Goal: Information Seeking & Learning: Learn about a topic

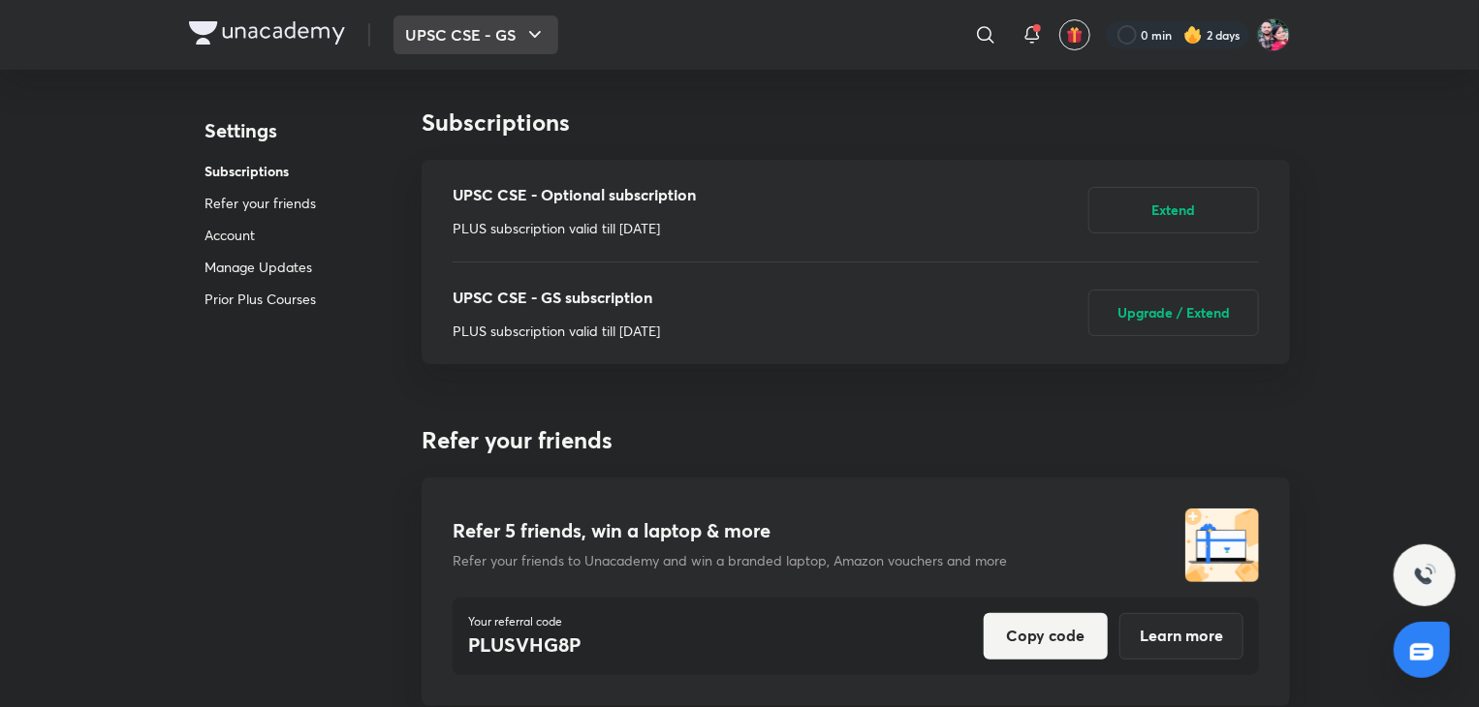
click at [539, 36] on icon "button" at bounding box center [534, 34] width 23 height 23
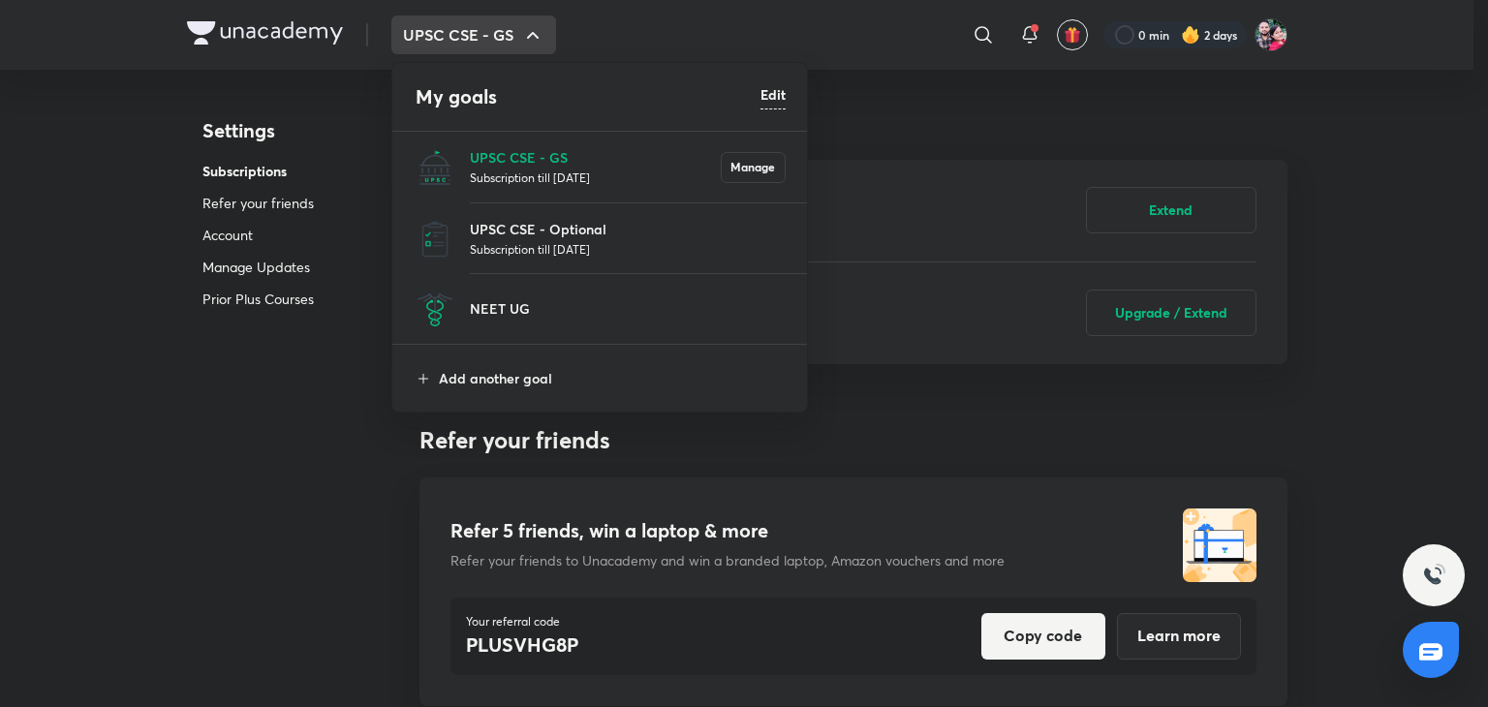
click at [539, 170] on p "Subscription till [DATE]" at bounding box center [595, 177] width 251 height 19
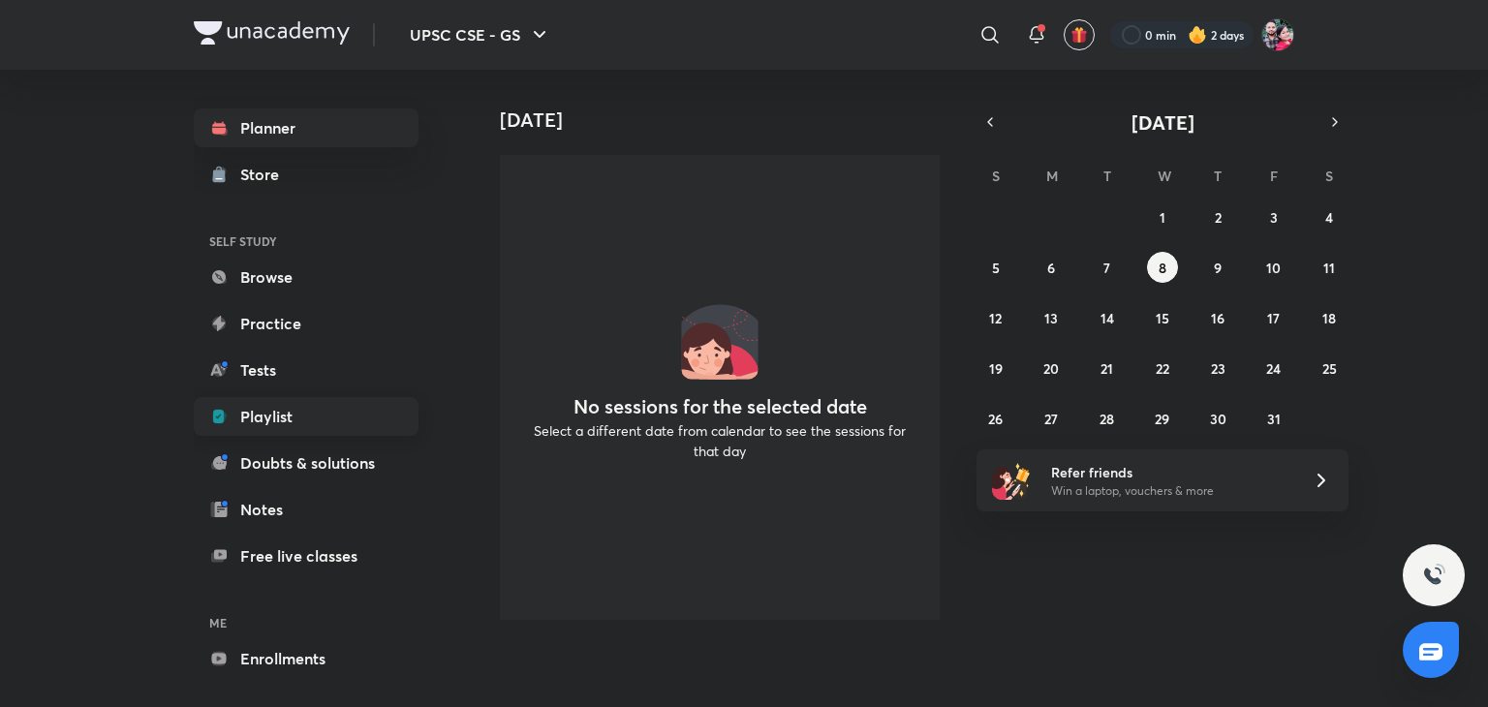
click at [287, 412] on link "Playlist" at bounding box center [306, 416] width 225 height 39
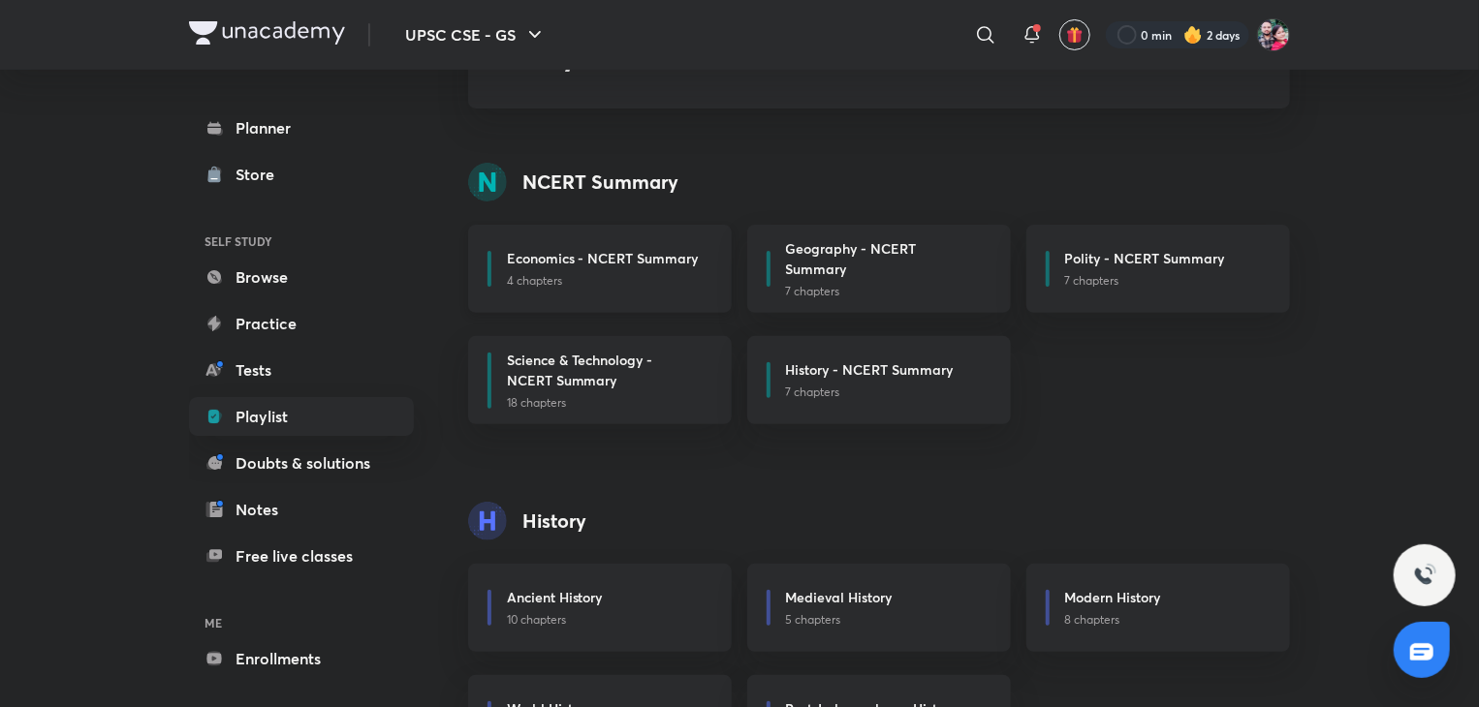
scroll to position [271, 0]
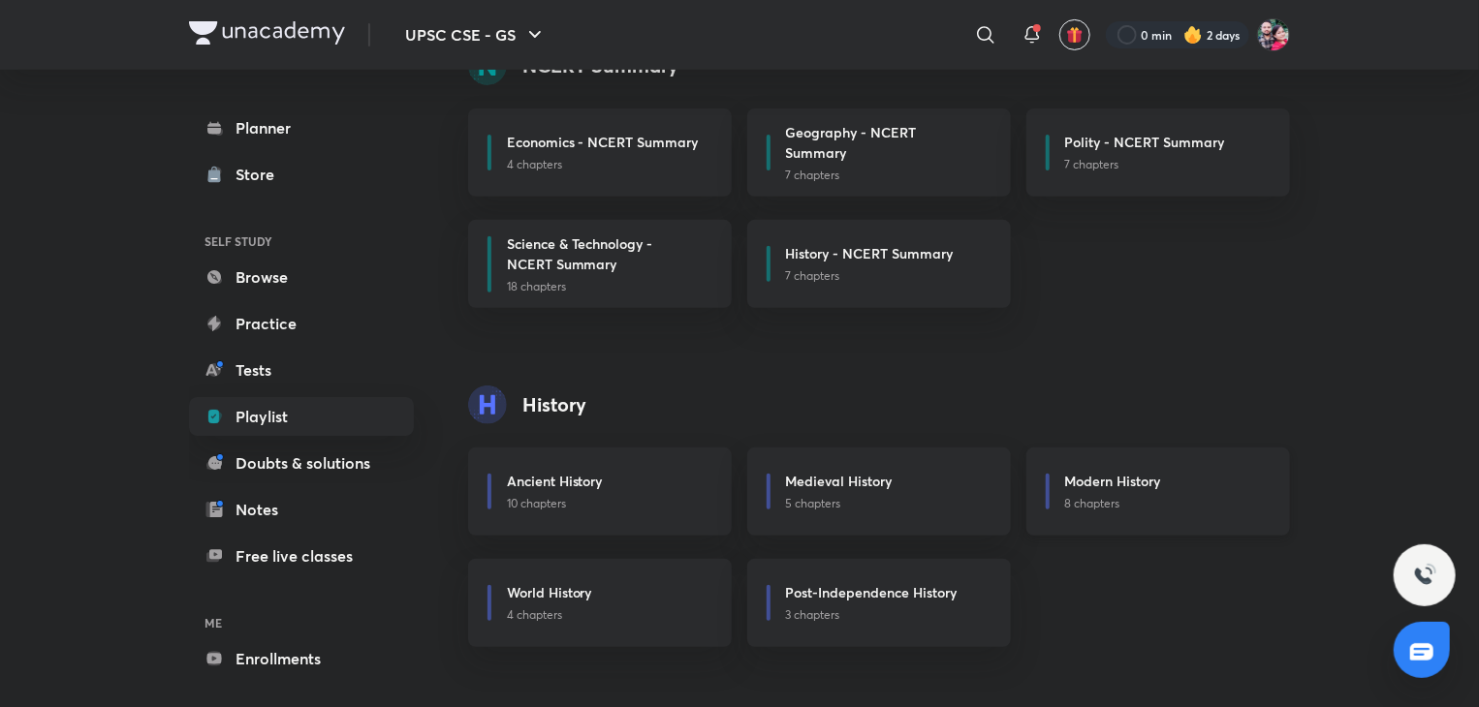
click at [1081, 483] on h6 "Modern History" at bounding box center [1113, 481] width 96 height 20
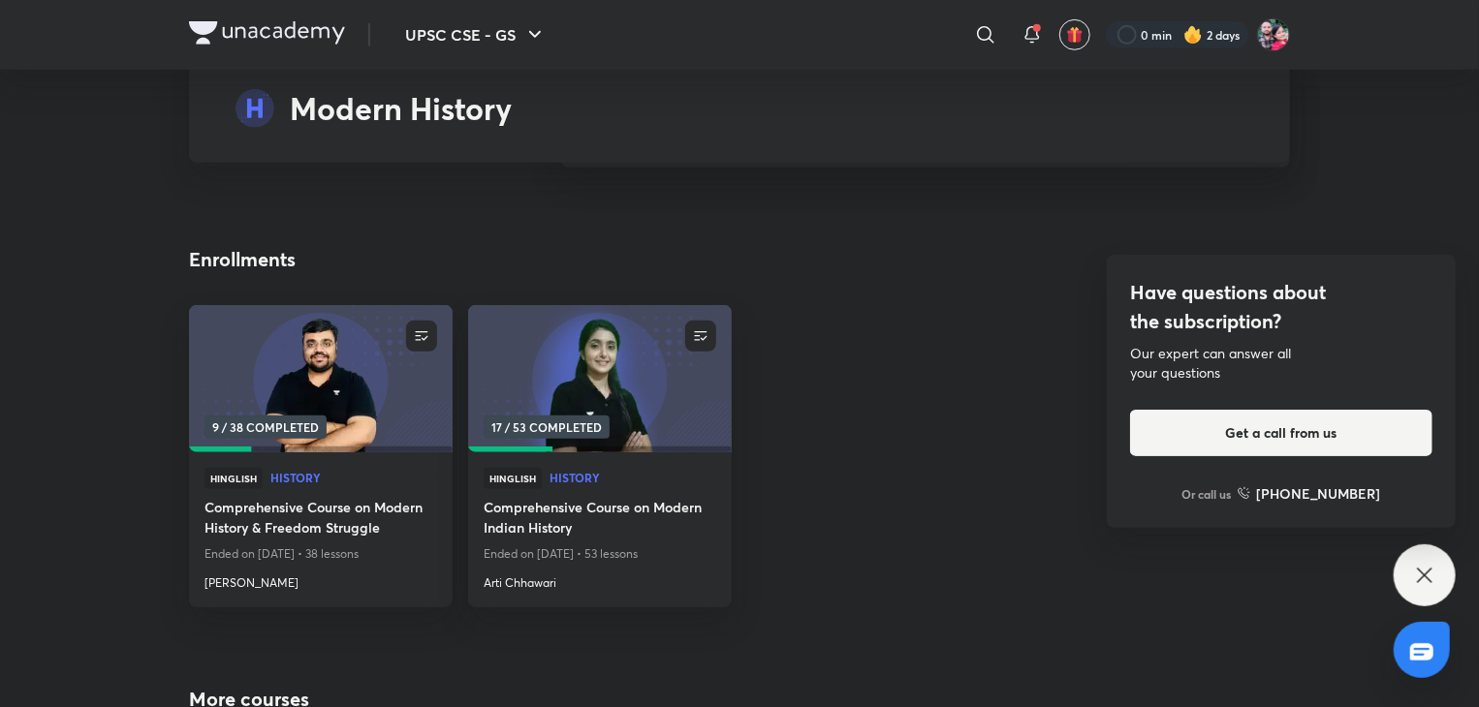
scroll to position [7984, 0]
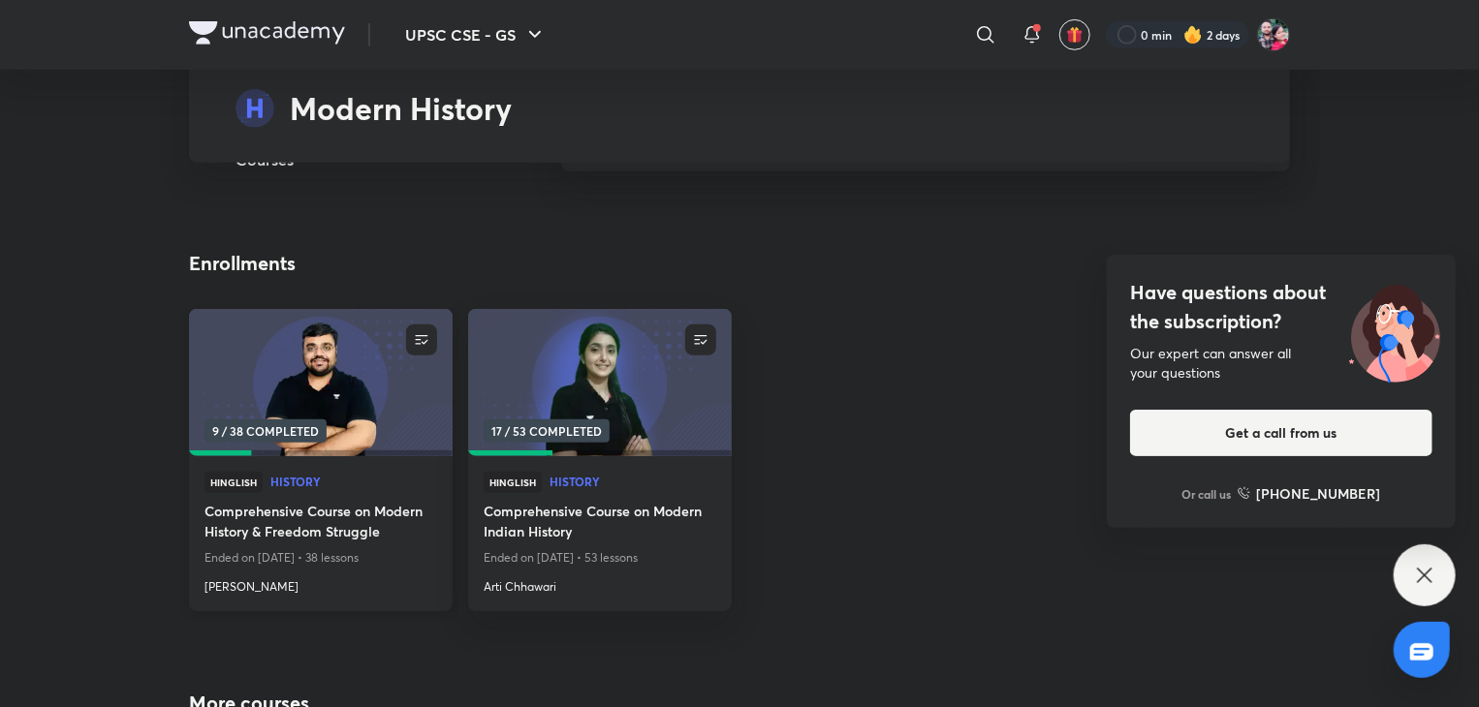
click at [318, 307] on img at bounding box center [320, 382] width 268 height 150
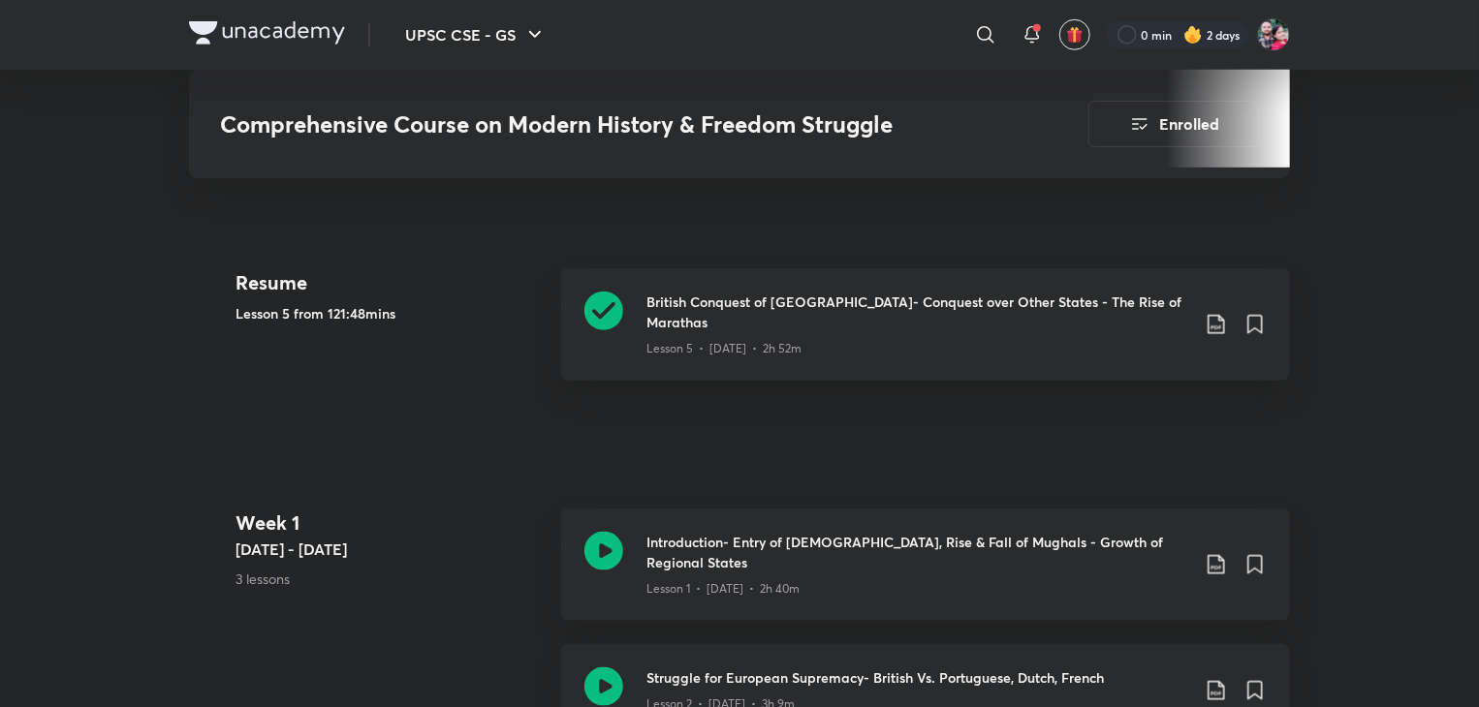
scroll to position [891, 0]
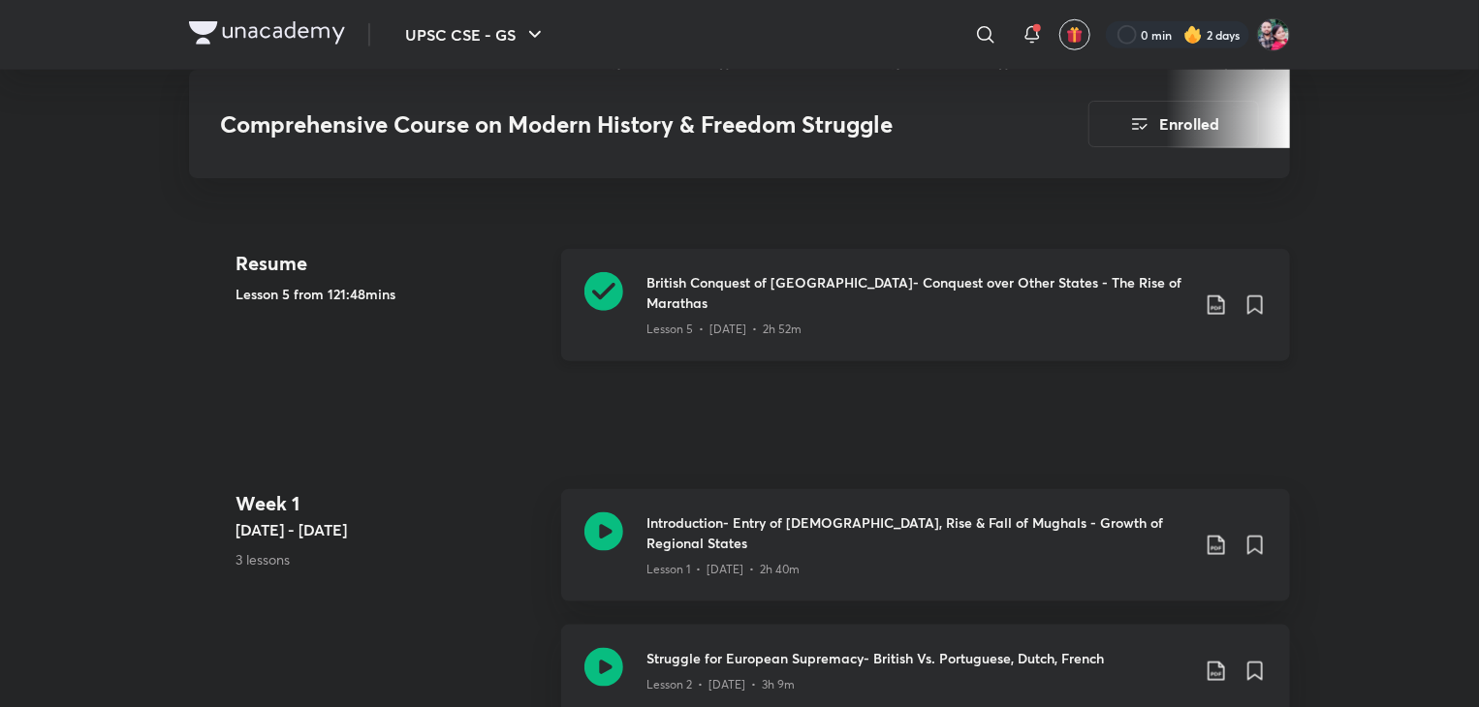
click at [726, 268] on div "British Conquest of India- Conquest over Other States - The Rise of Marathas Le…" at bounding box center [925, 305] width 729 height 112
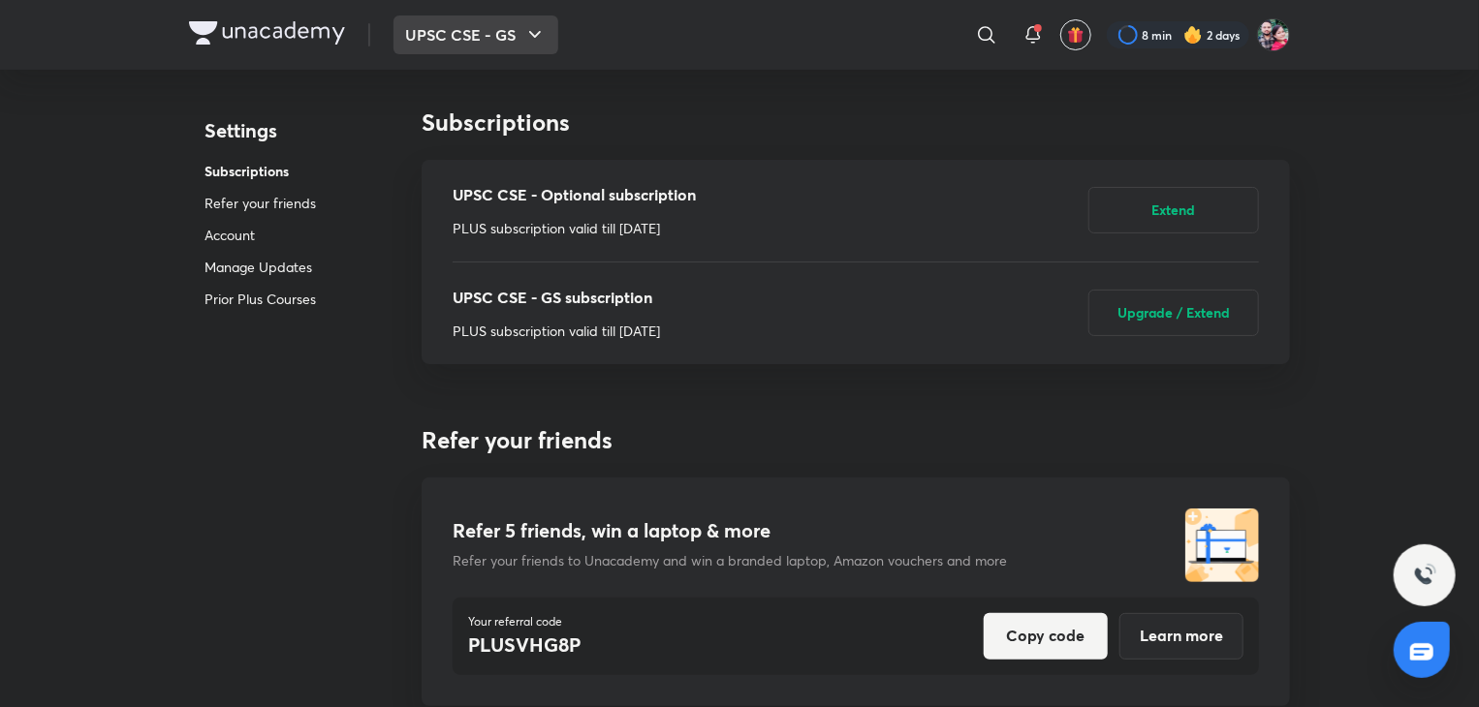
click at [535, 28] on icon "button" at bounding box center [534, 34] width 23 height 23
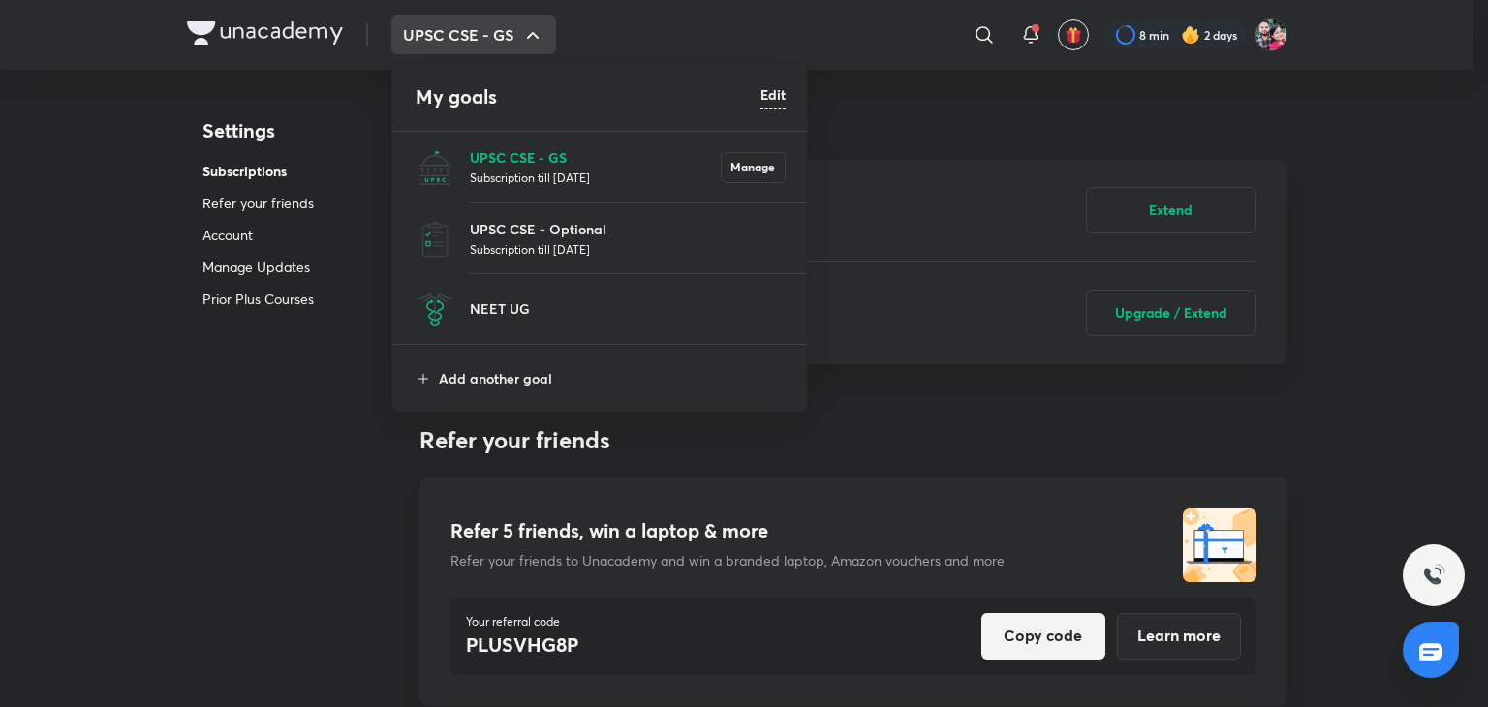
click at [545, 149] on p "UPSC CSE - GS" at bounding box center [595, 157] width 251 height 20
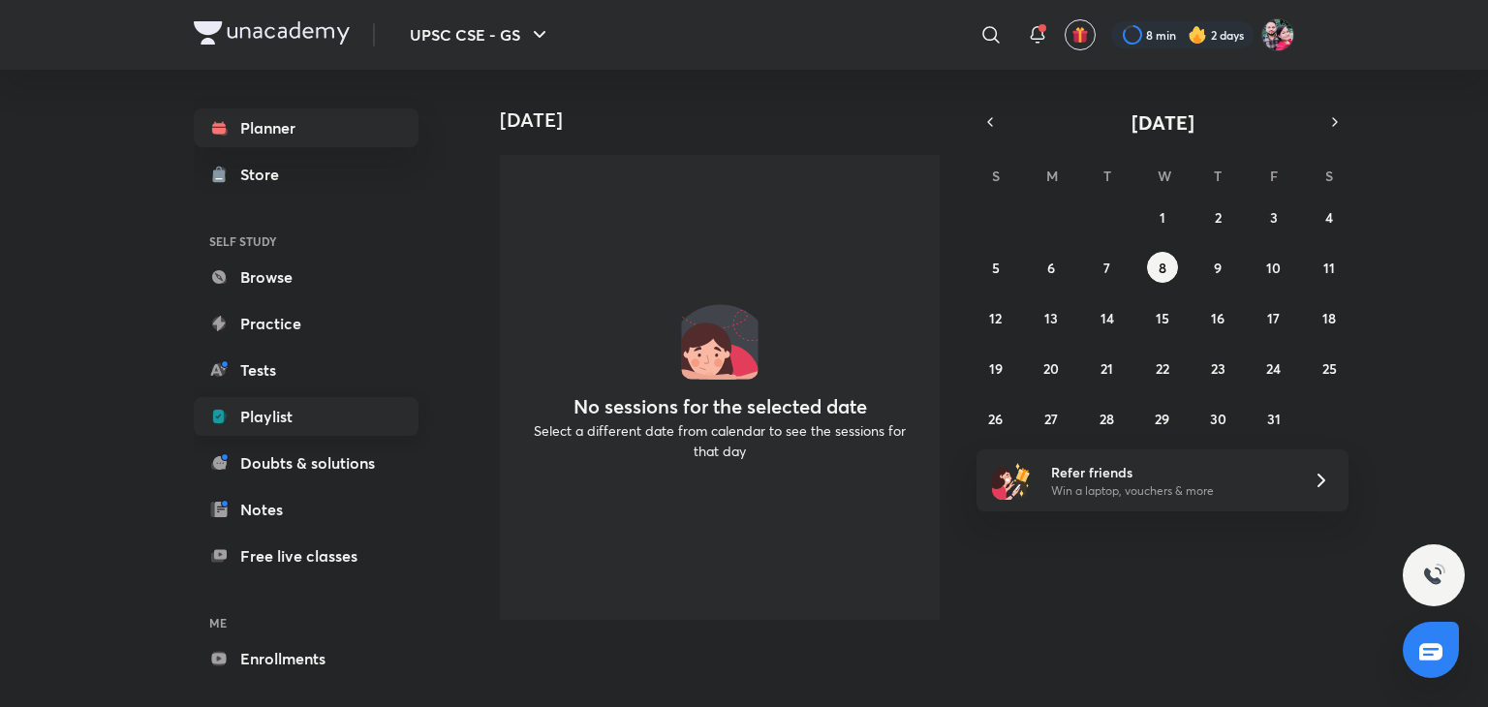
click at [368, 407] on link "Playlist" at bounding box center [306, 416] width 225 height 39
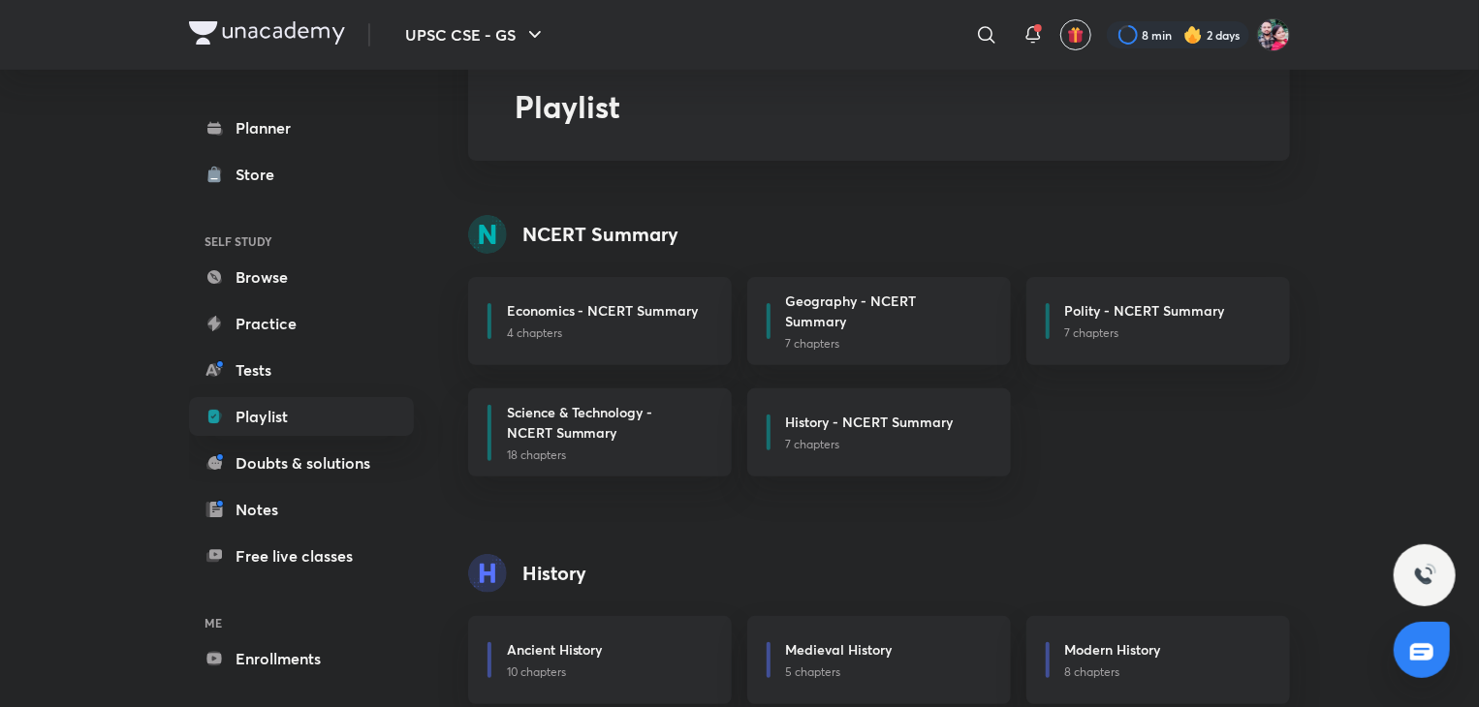
scroll to position [116, 0]
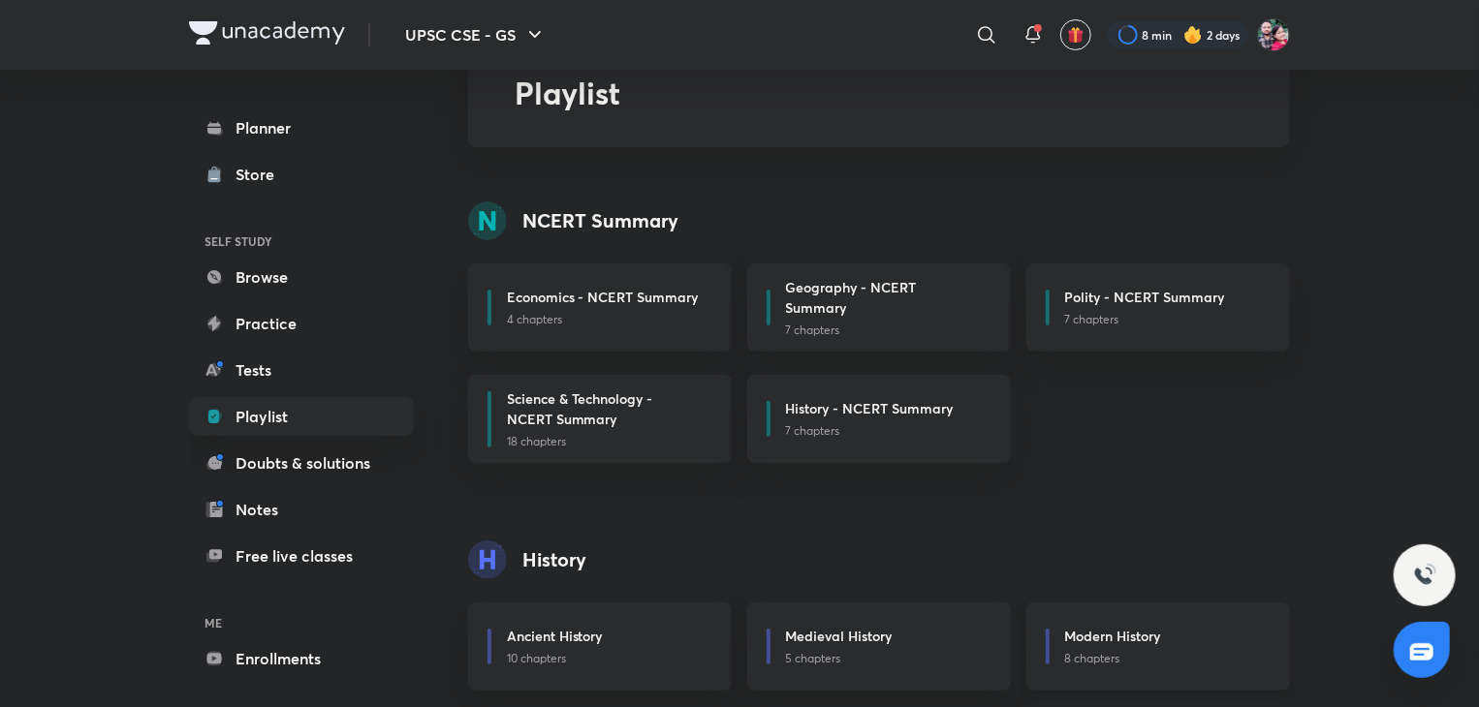
click at [1052, 624] on div "Modern History 8 chapters" at bounding box center [1158, 647] width 264 height 88
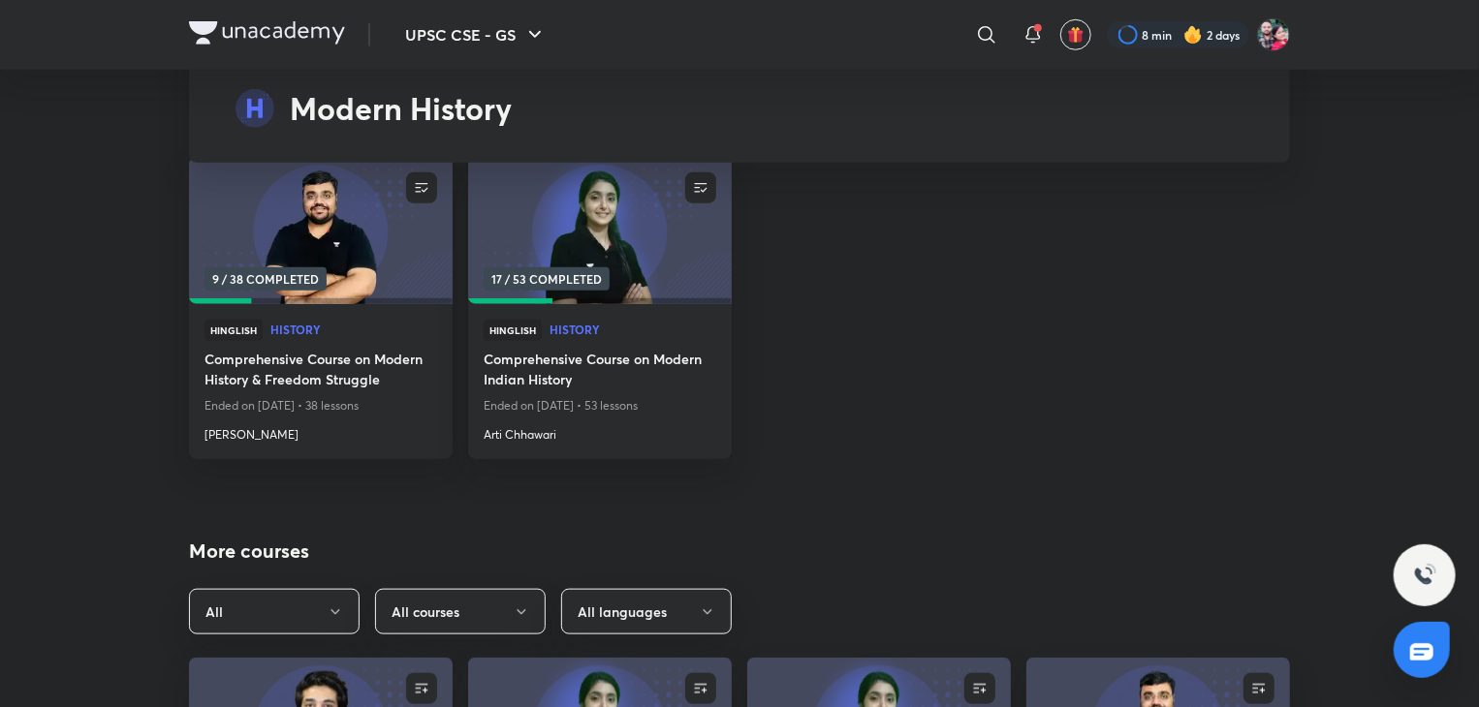
scroll to position [8139, 0]
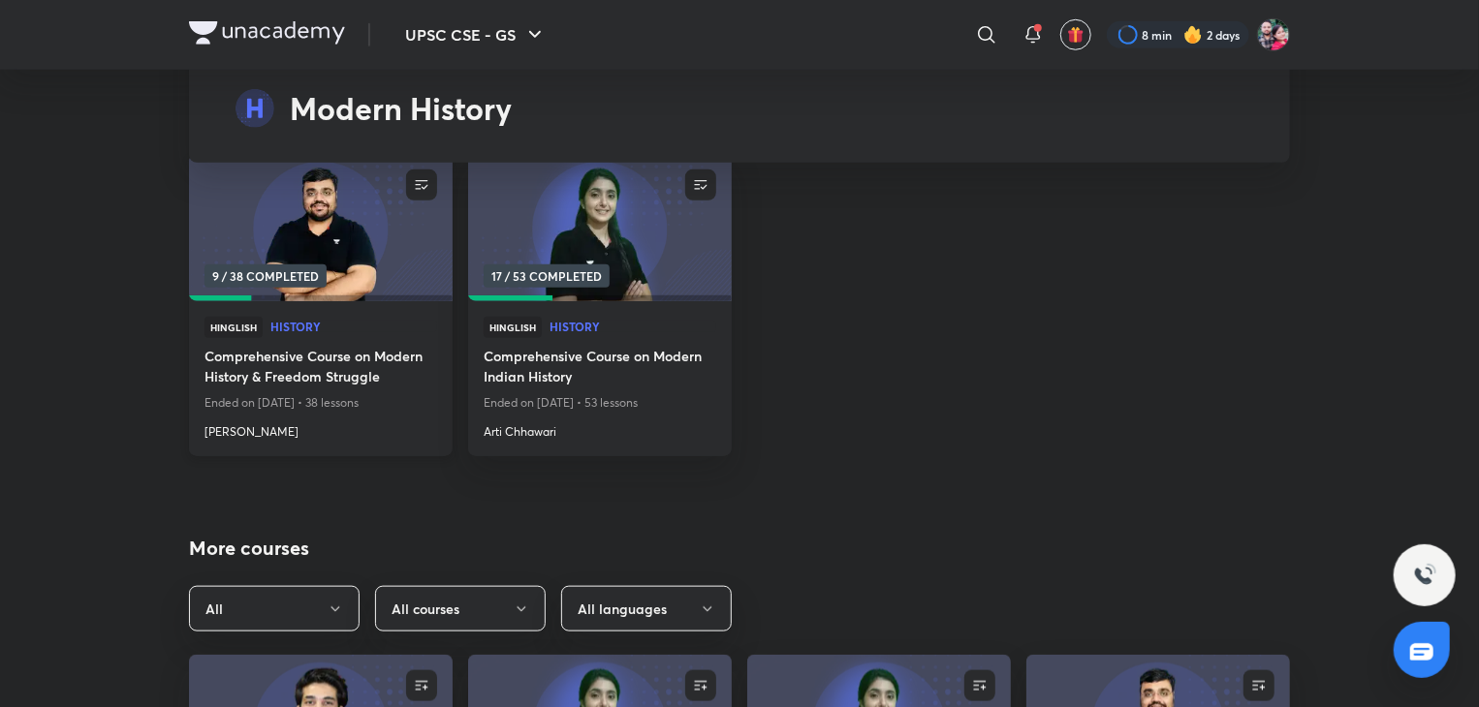
click at [380, 346] on h4 "Comprehensive Course on Modern History & Freedom Struggle" at bounding box center [320, 368] width 233 height 45
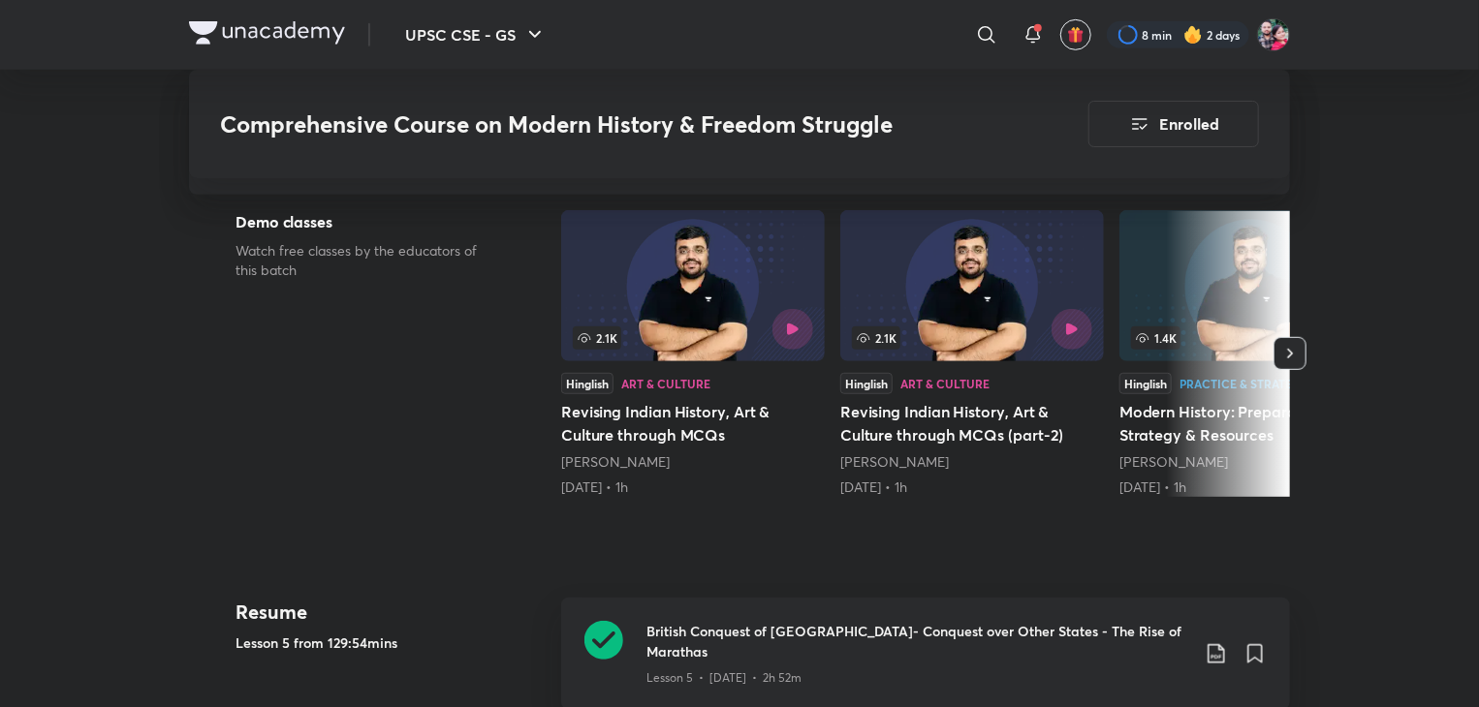
scroll to position [581, 0]
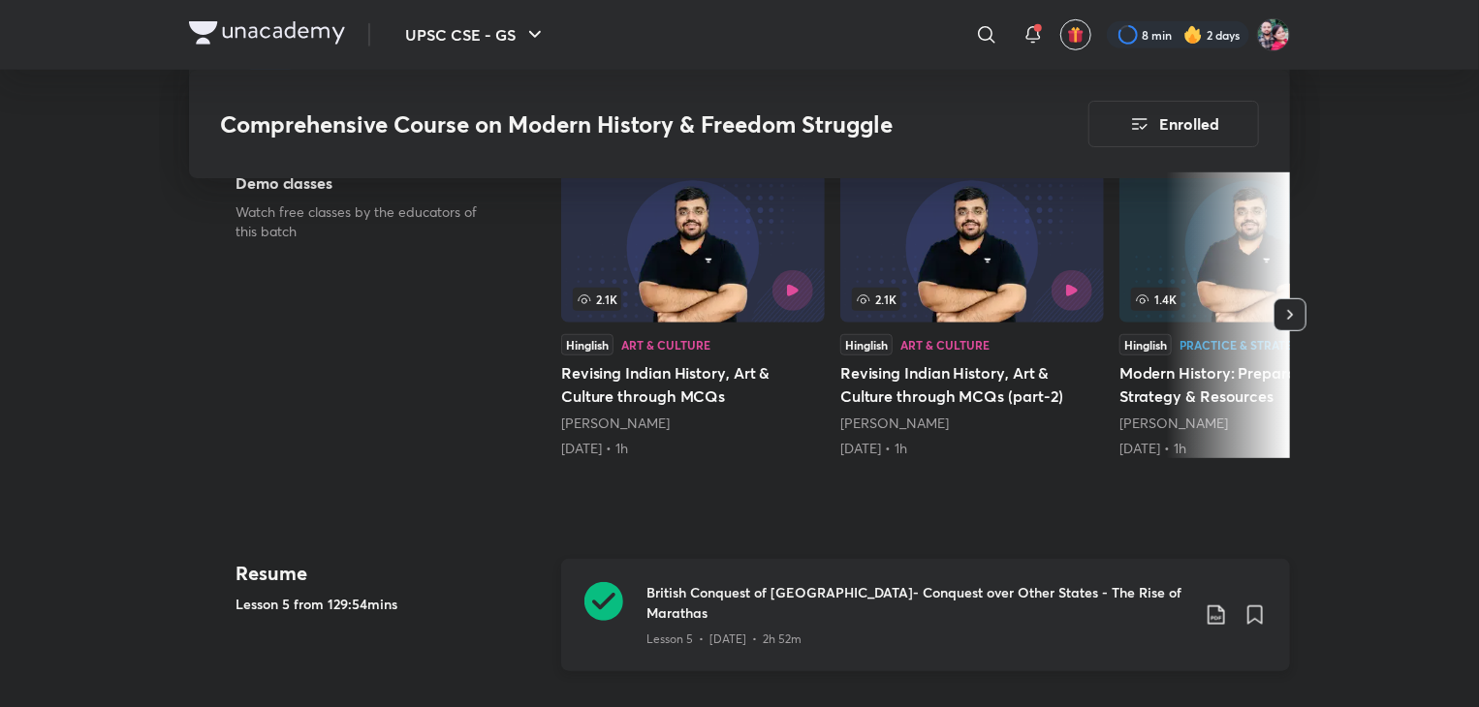
click at [882, 582] on h3 "British Conquest of [GEOGRAPHIC_DATA]- Conquest over Other States - The Rise of…" at bounding box center [917, 602] width 543 height 41
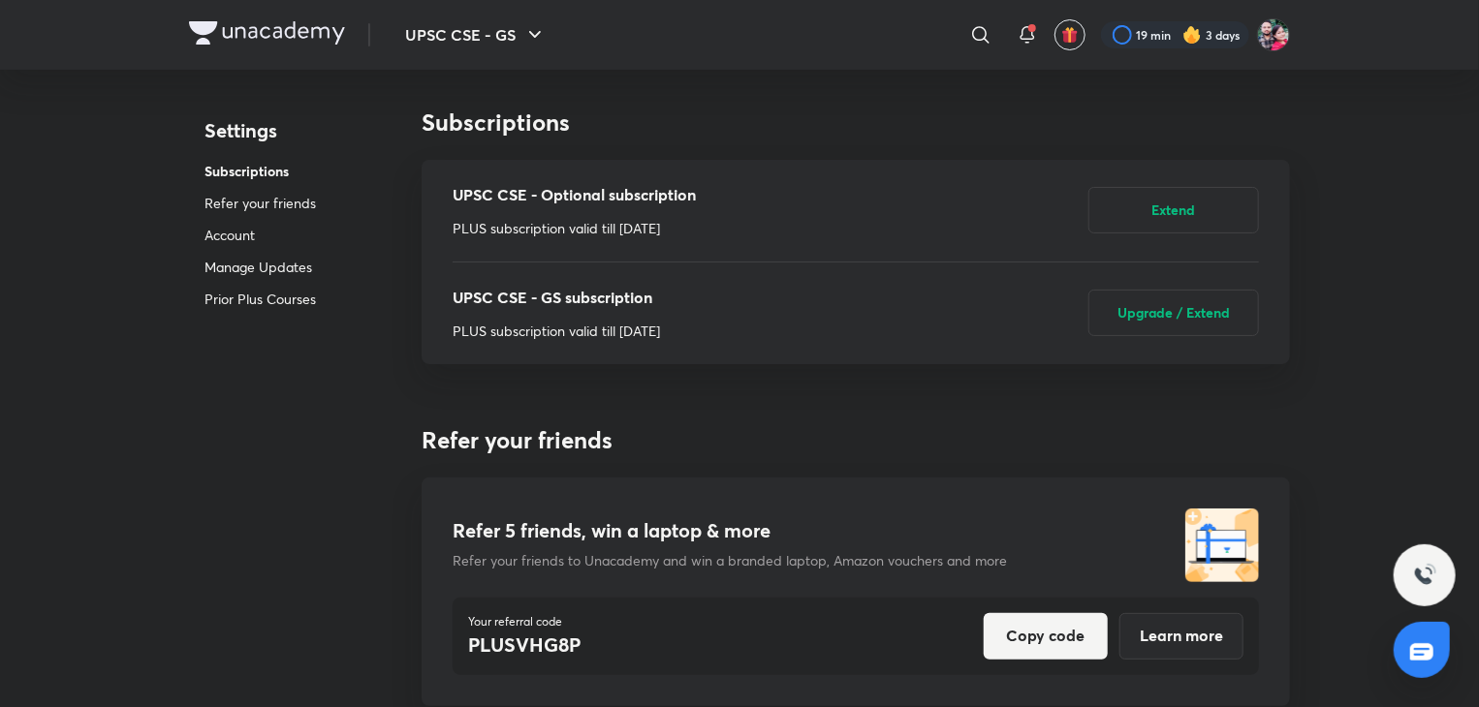
click at [577, 206] on div "UPSC CSE - Optional subscription PLUS subscription valid till [DATE]" at bounding box center [573, 210] width 243 height 55
click at [732, 183] on div "UPSC CSE - Optional subscription PLUS subscription valid till Aug 13, 2028 Exte…" at bounding box center [855, 211] width 806 height 102
click at [495, 192] on p "UPSC CSE - Optional subscription" at bounding box center [573, 194] width 243 height 23
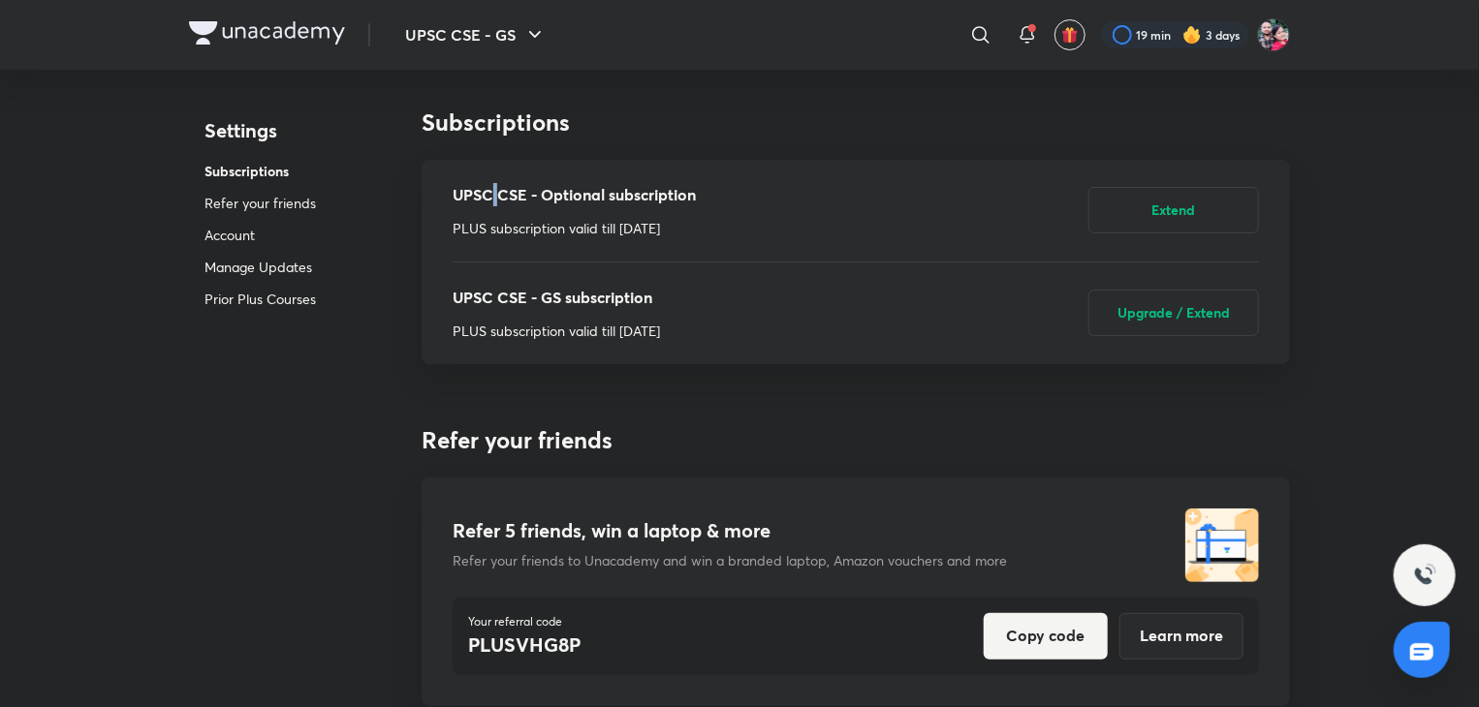
click at [495, 192] on p "UPSC CSE - Optional subscription" at bounding box center [573, 194] width 243 height 23
click at [535, 39] on icon "button" at bounding box center [534, 34] width 23 height 23
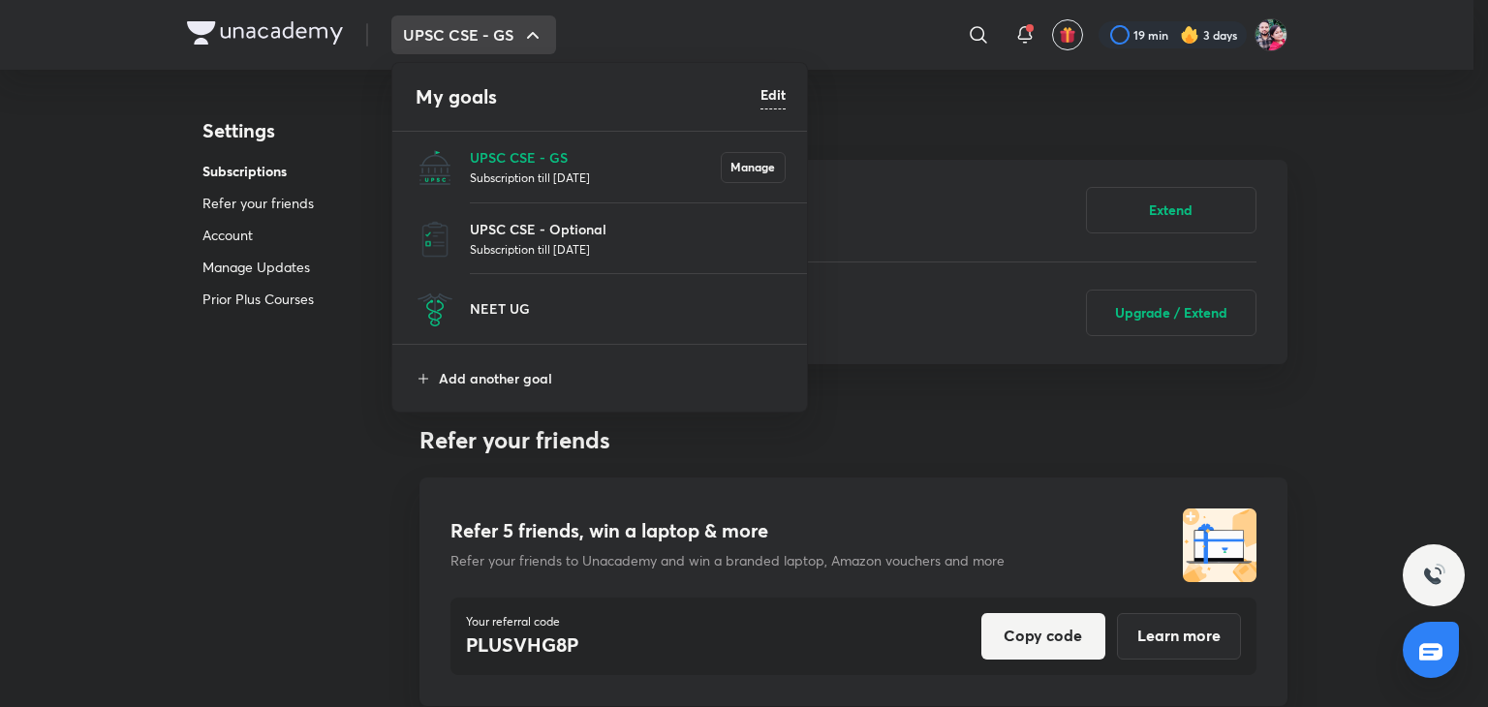
click at [552, 170] on p "Subscription till [DATE]" at bounding box center [595, 177] width 251 height 19
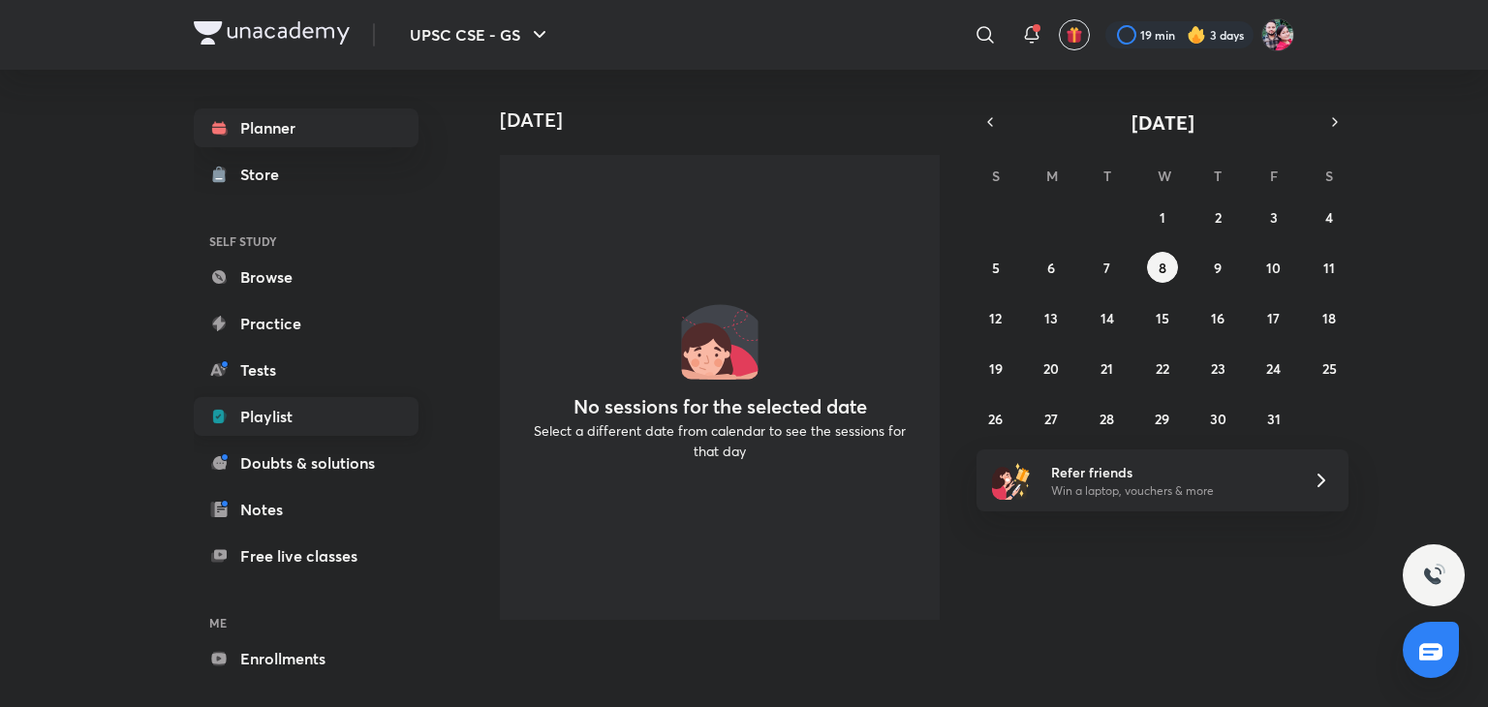
click at [327, 414] on link "Playlist" at bounding box center [306, 416] width 225 height 39
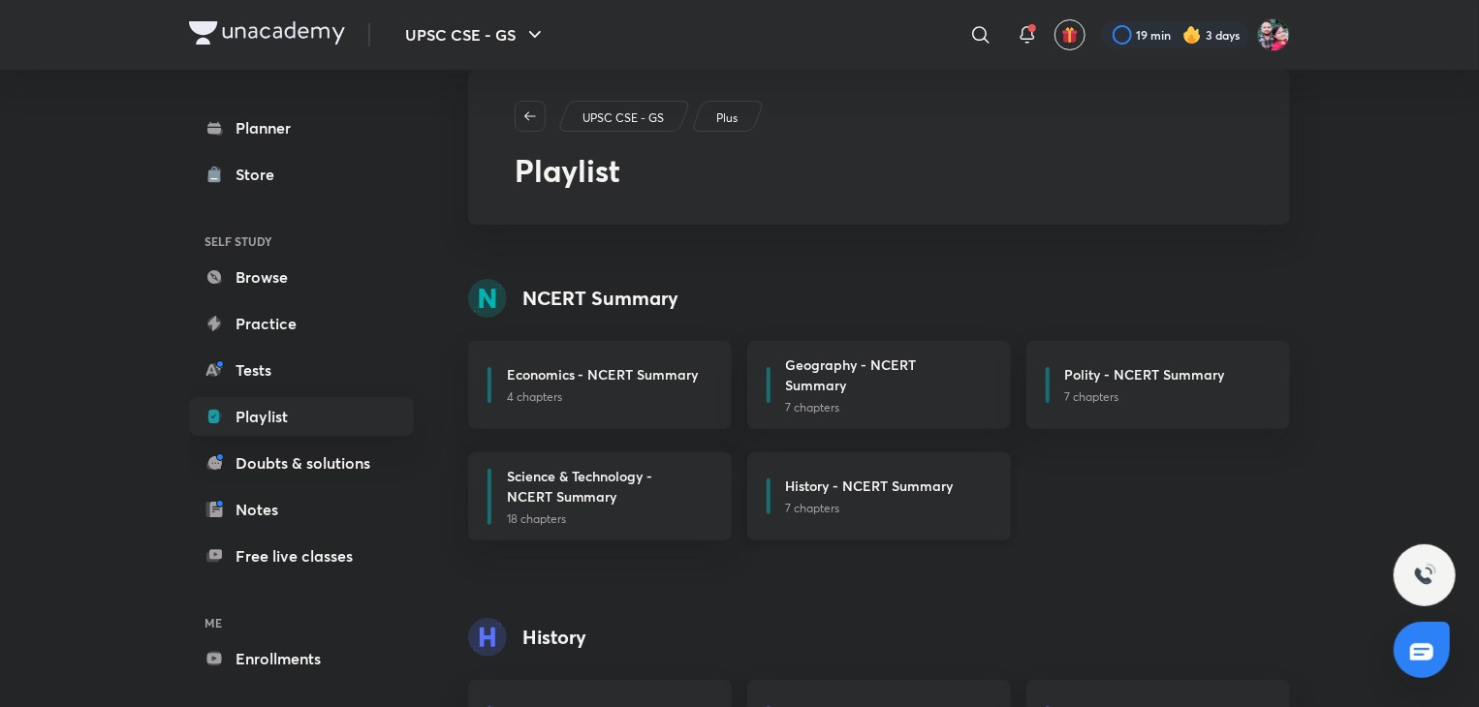
scroll to position [78, 0]
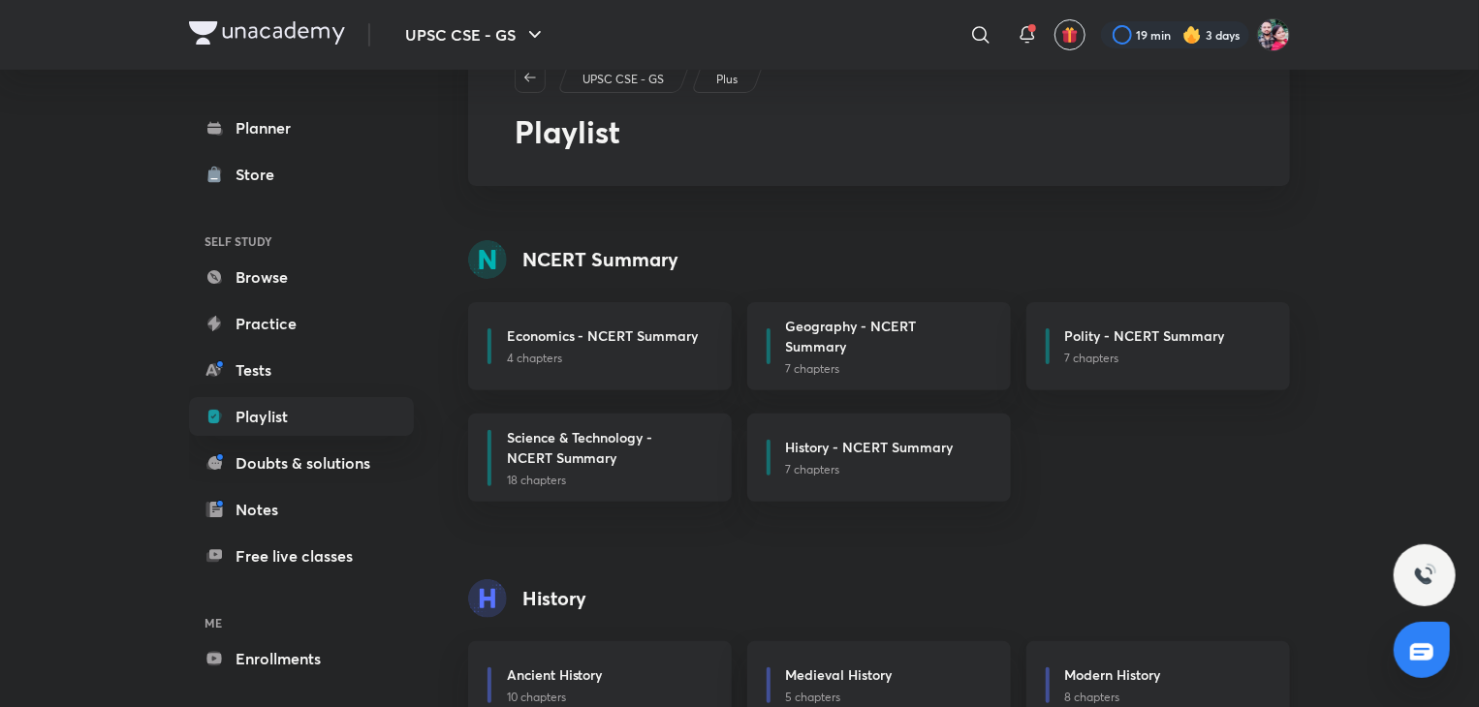
click at [1128, 664] on div "Modern History 8 chapters" at bounding box center [1158, 685] width 264 height 88
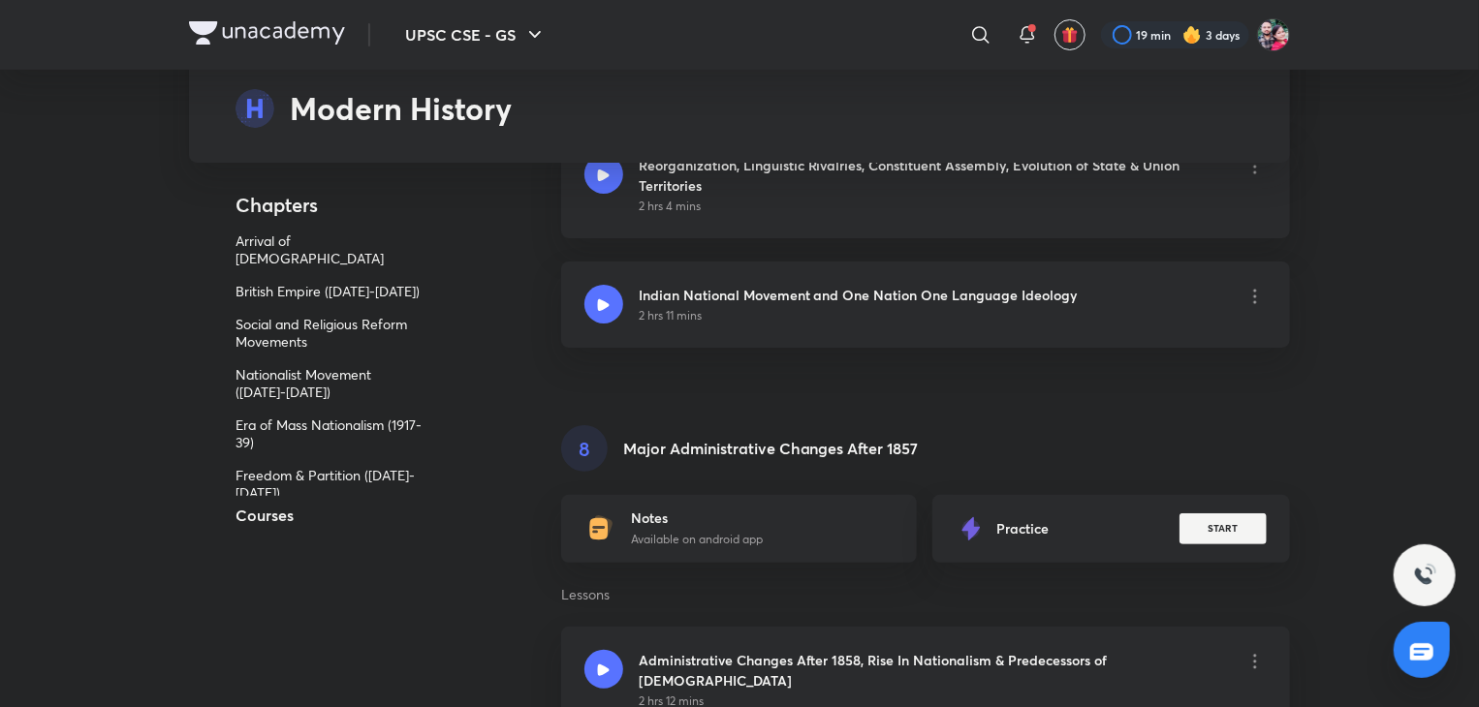
scroll to position [8041, 0]
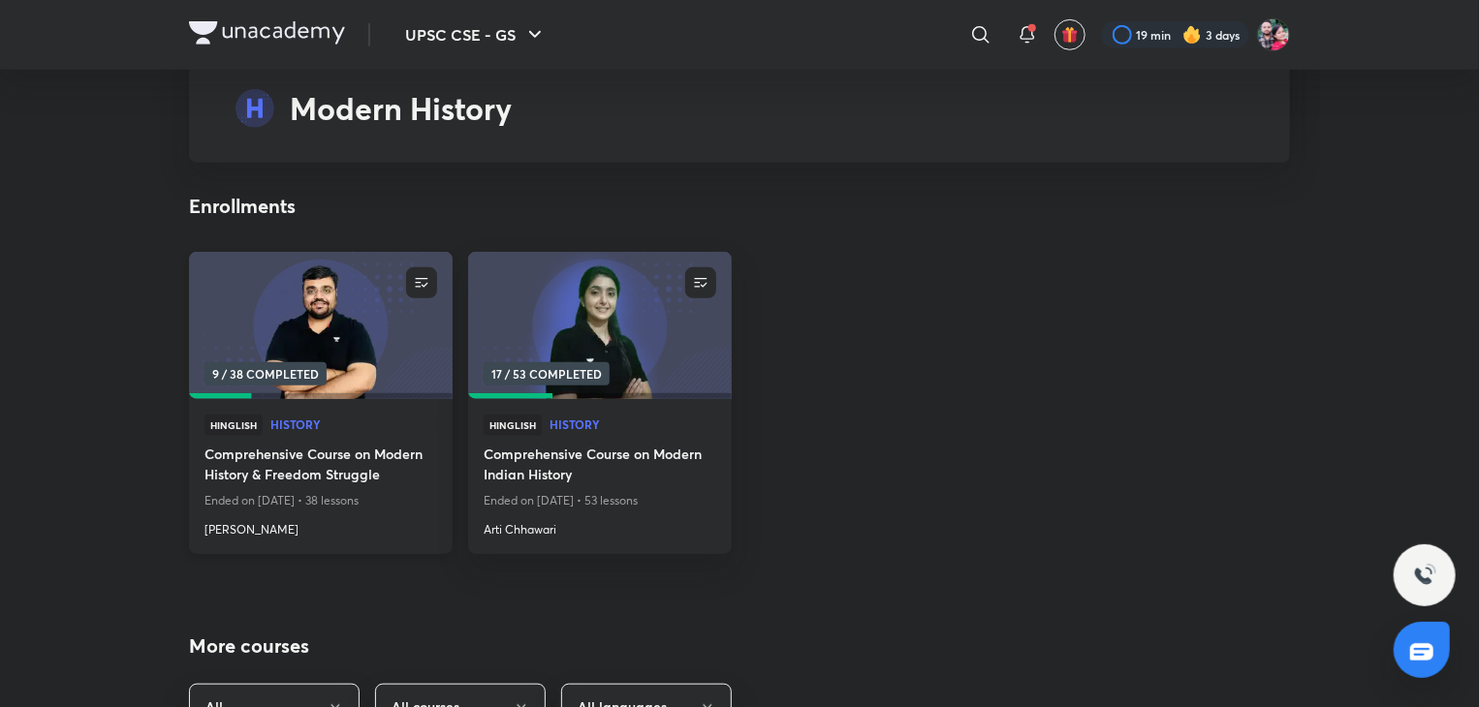
click at [328, 362] on div "9 / 38 COMPLETED" at bounding box center [269, 373] width 130 height 23
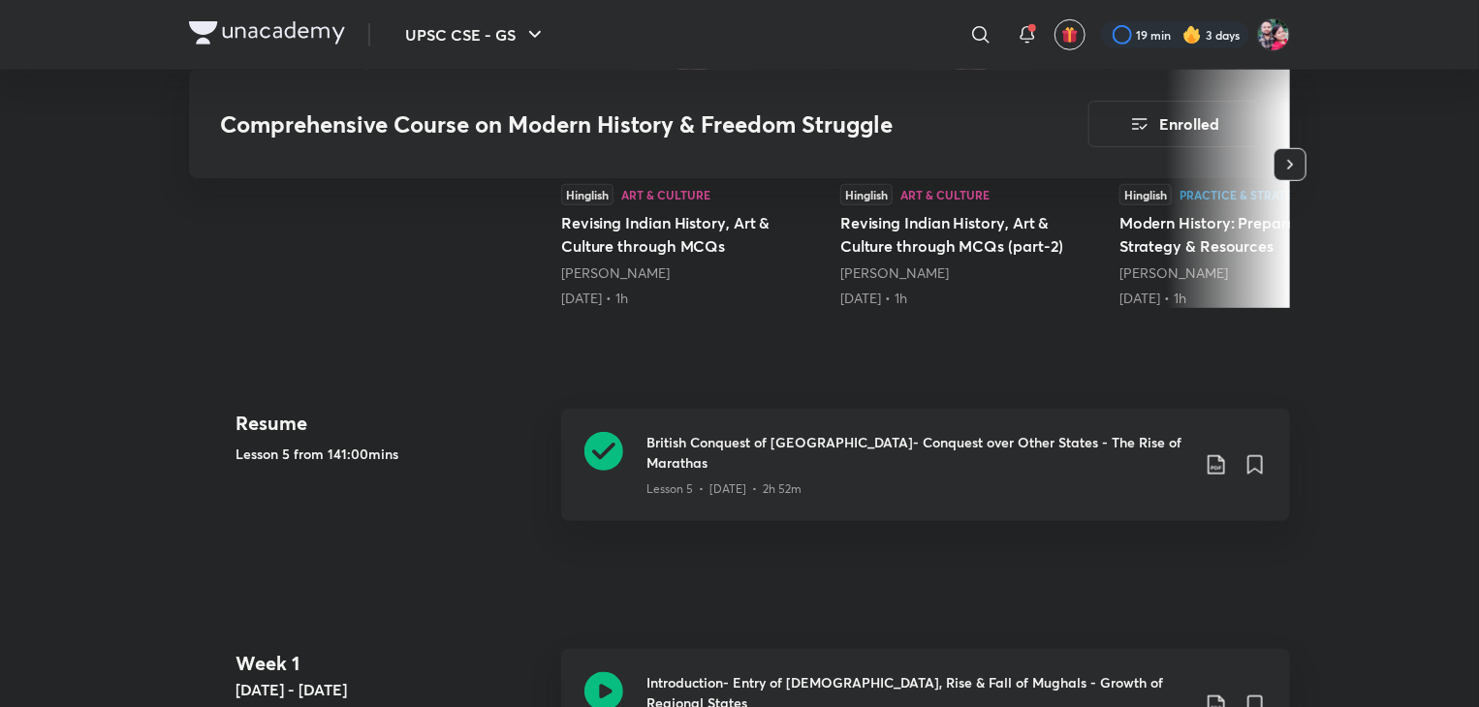
scroll to position [736, 0]
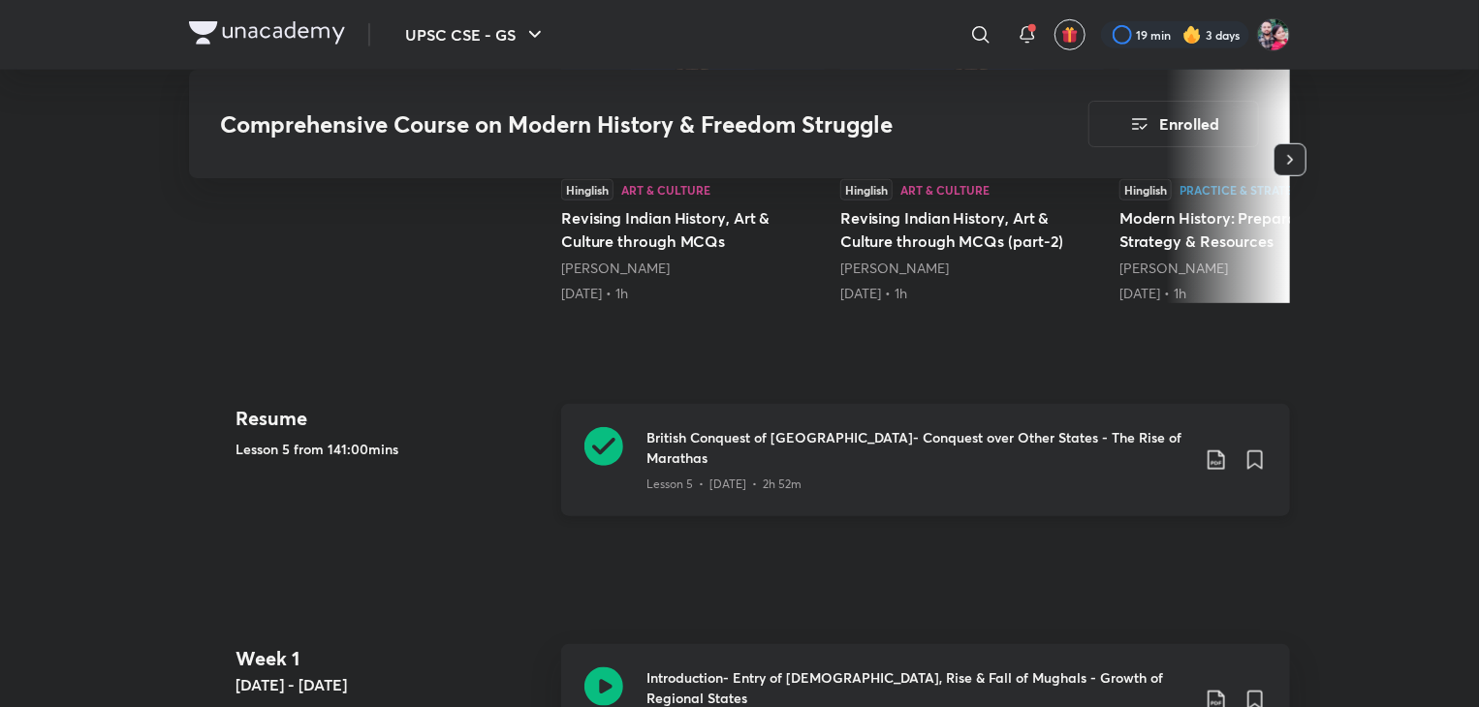
click at [686, 443] on h3 "British Conquest of [GEOGRAPHIC_DATA]- Conquest over Other States - The Rise of…" at bounding box center [917, 447] width 543 height 41
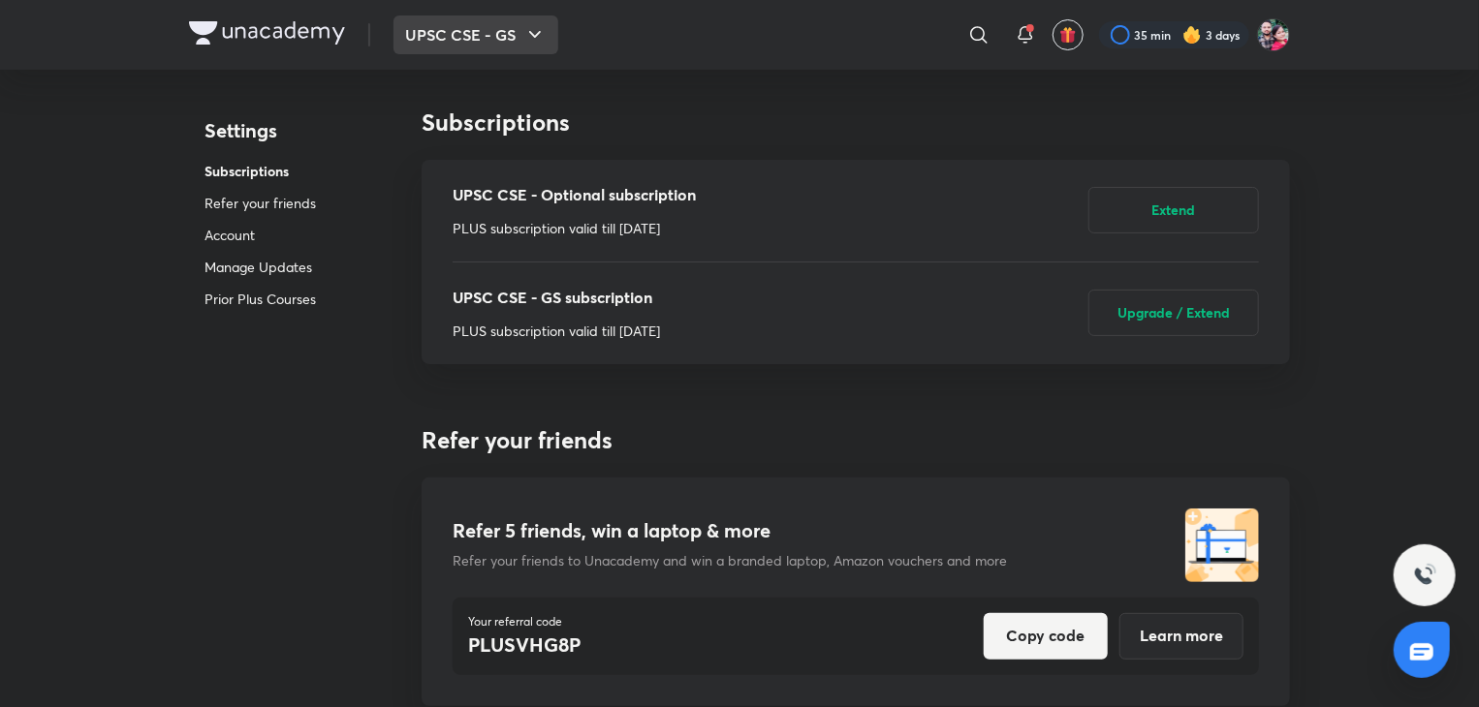
click at [541, 31] on icon "button" at bounding box center [534, 34] width 23 height 23
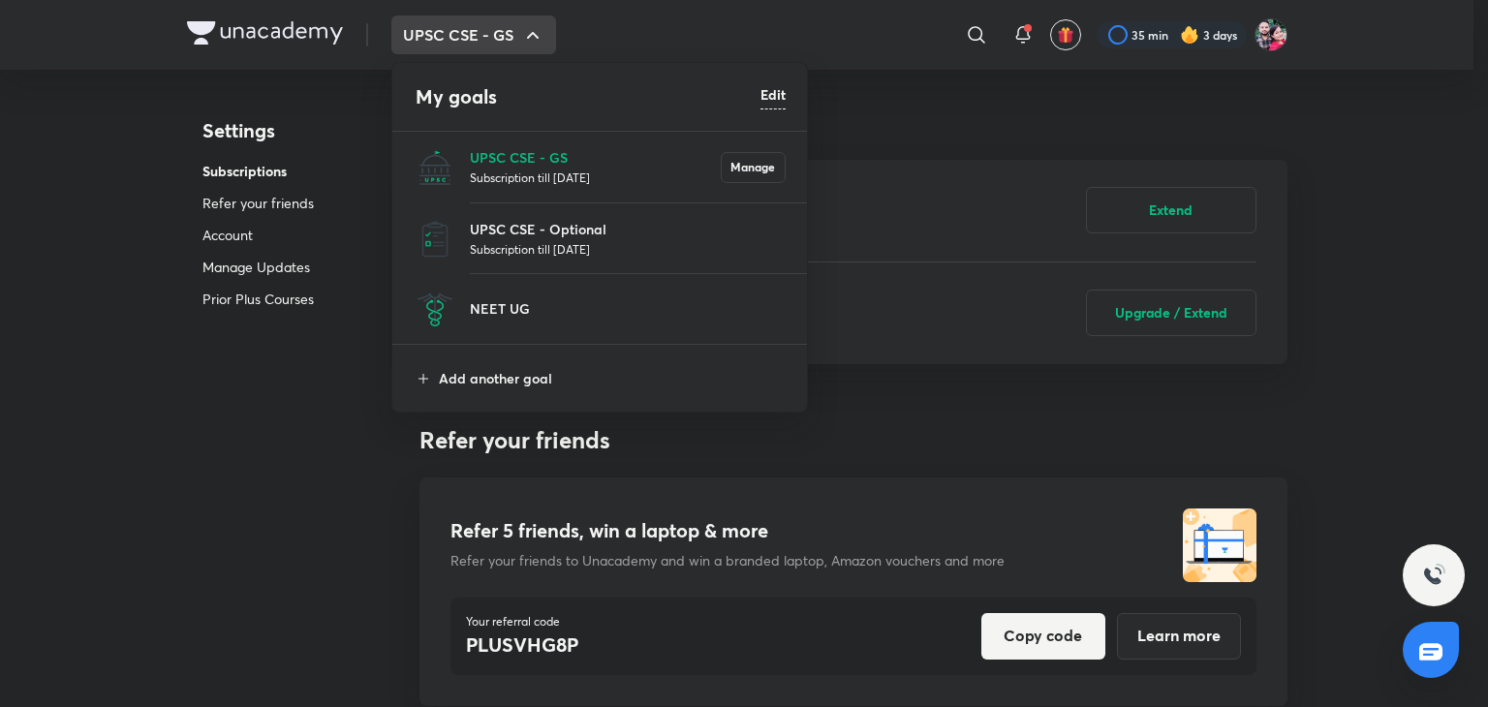
click at [535, 183] on p "Subscription till [DATE]" at bounding box center [595, 177] width 251 height 19
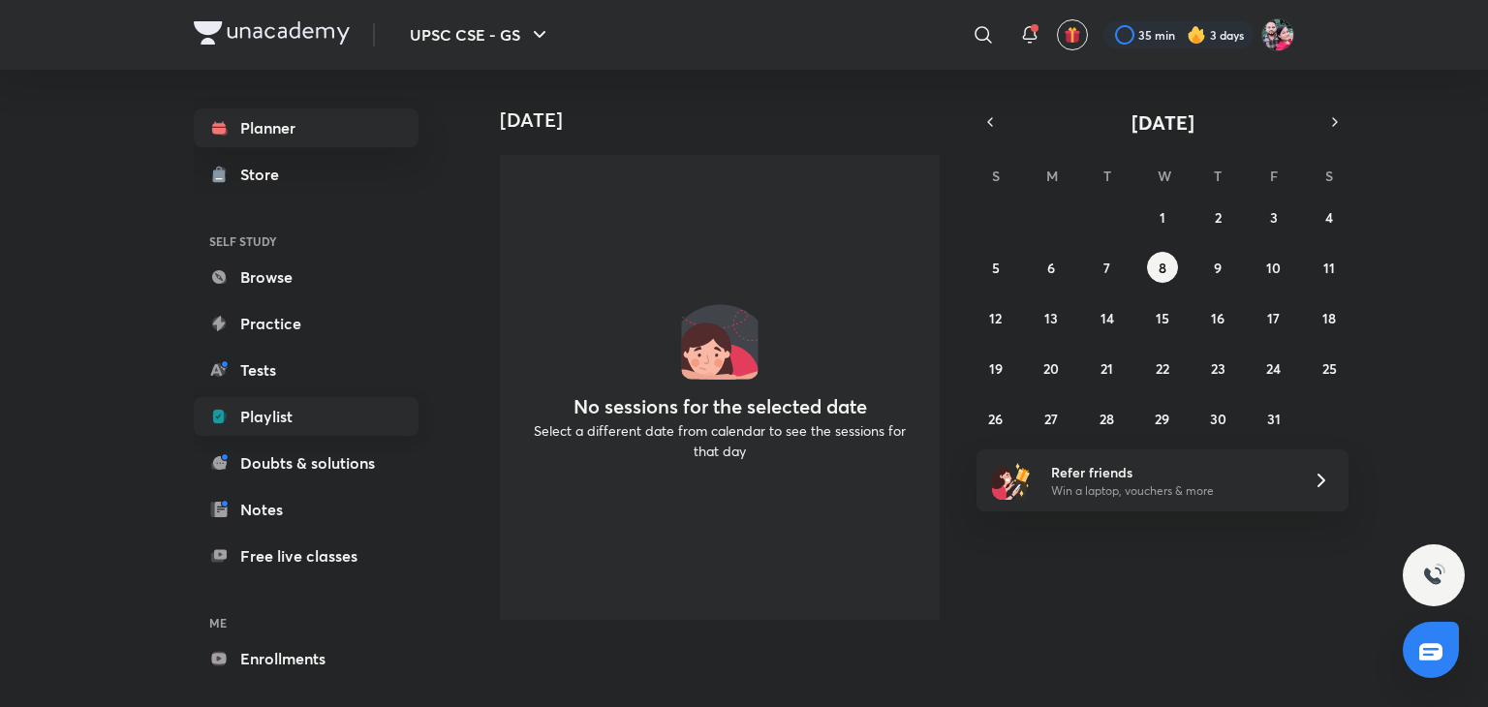
click at [279, 417] on link "Playlist" at bounding box center [306, 416] width 225 height 39
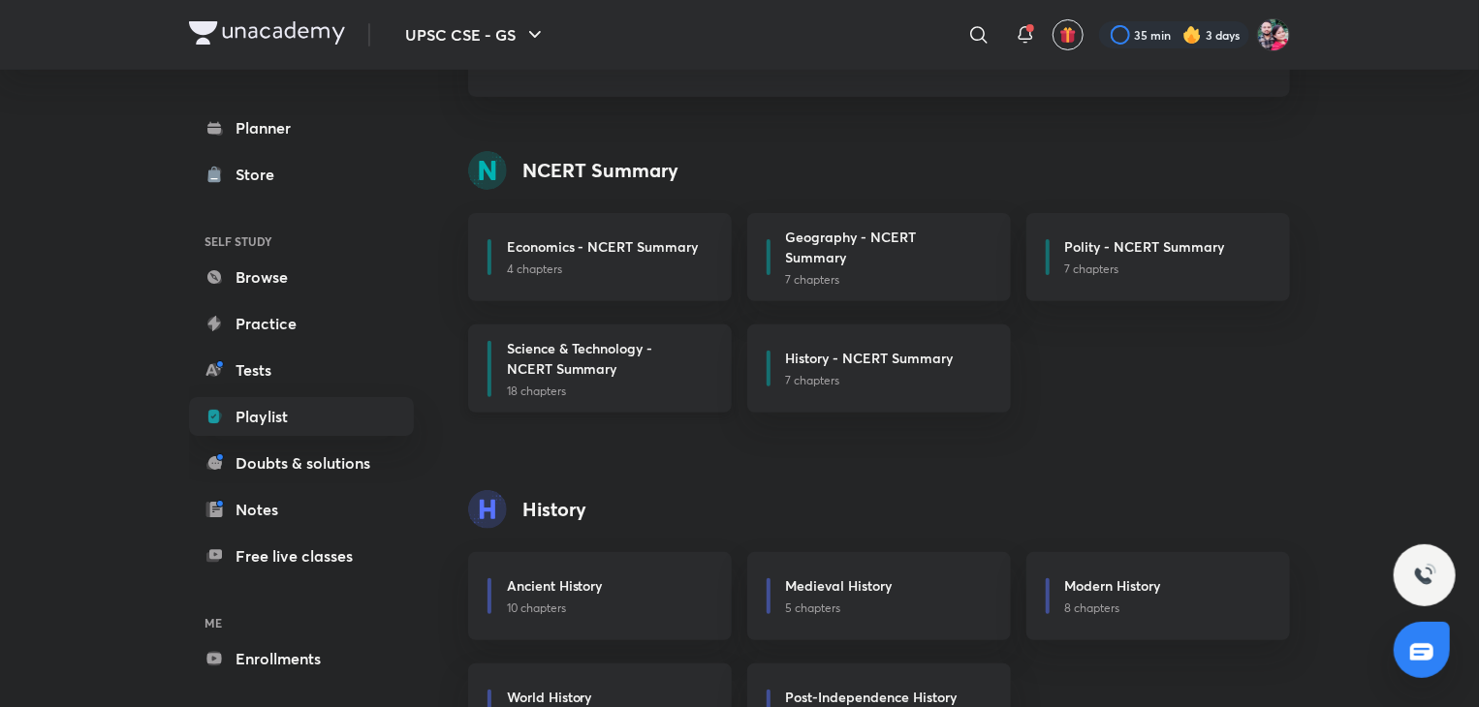
scroll to position [233, 0]
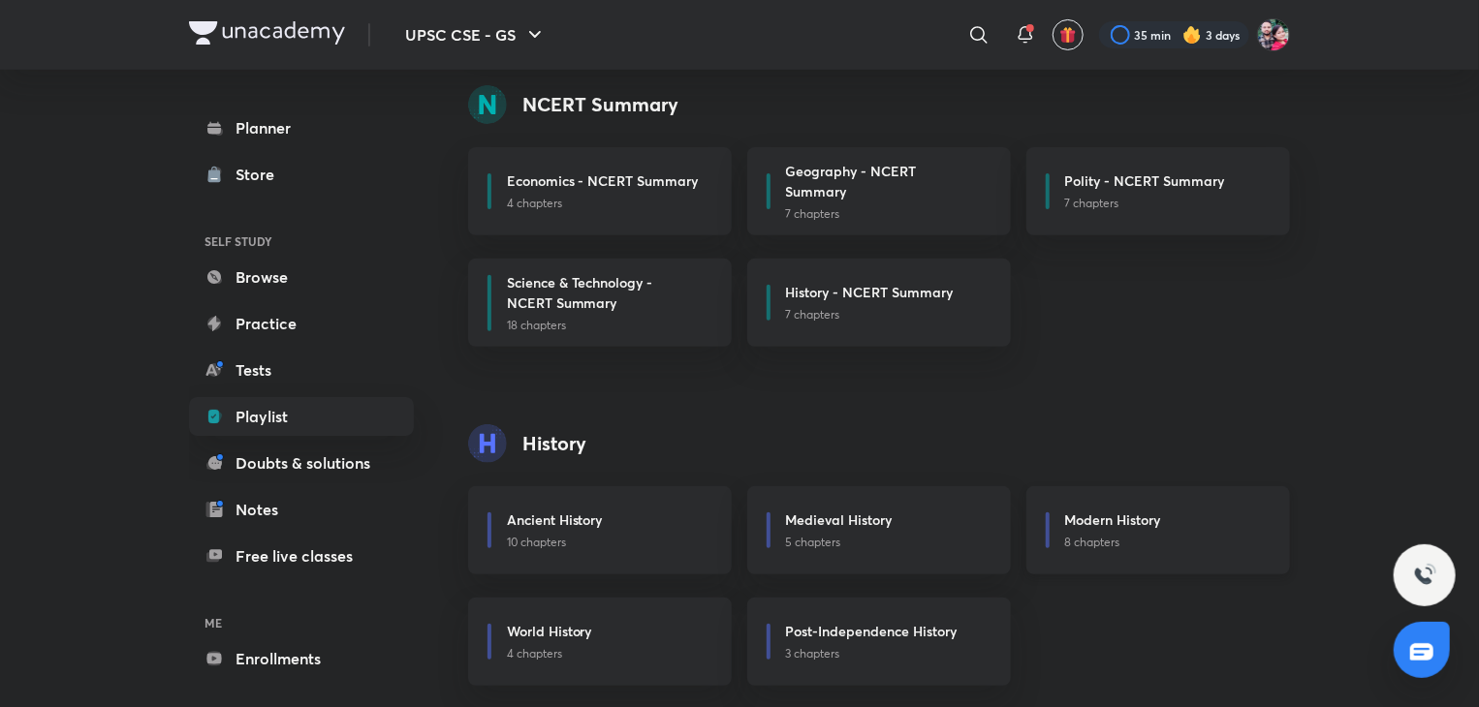
click at [1078, 523] on h6 "Modern History" at bounding box center [1113, 520] width 96 height 20
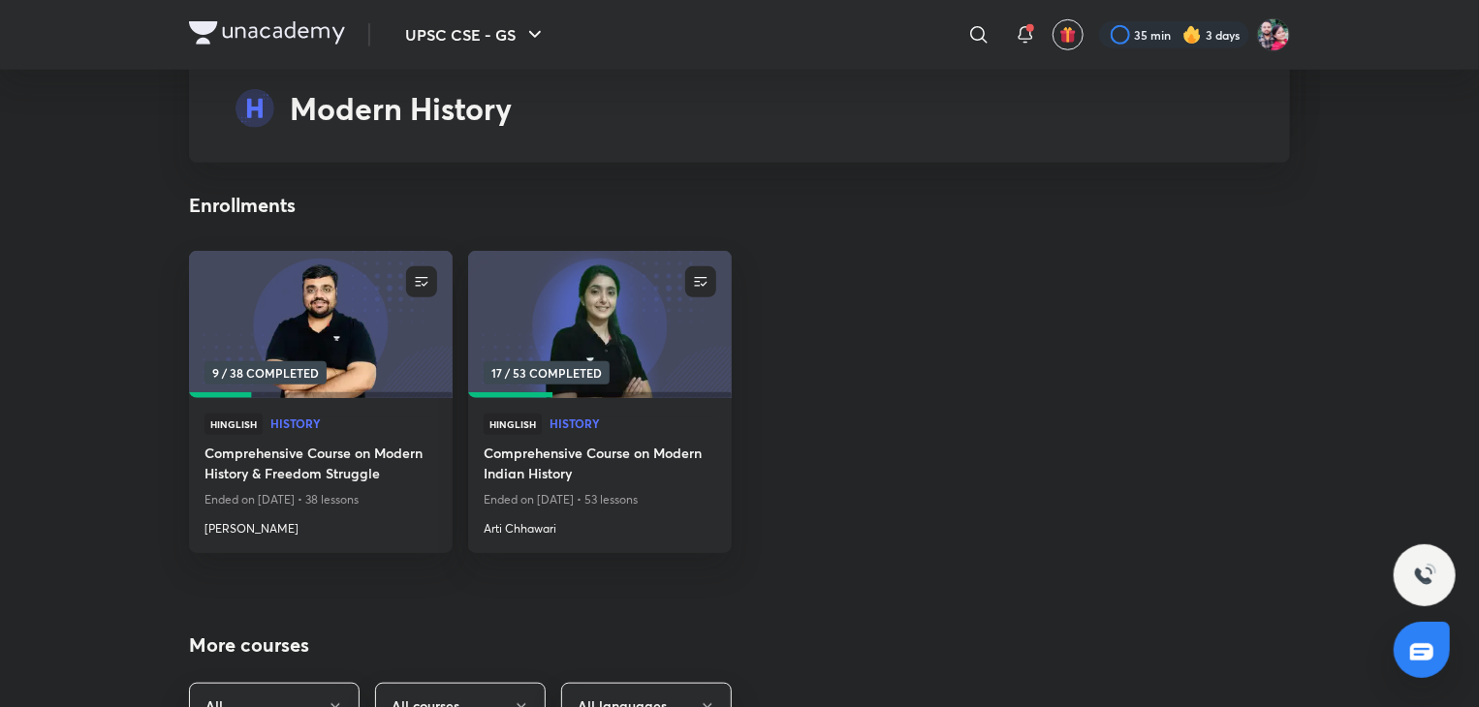
scroll to position [8100, 0]
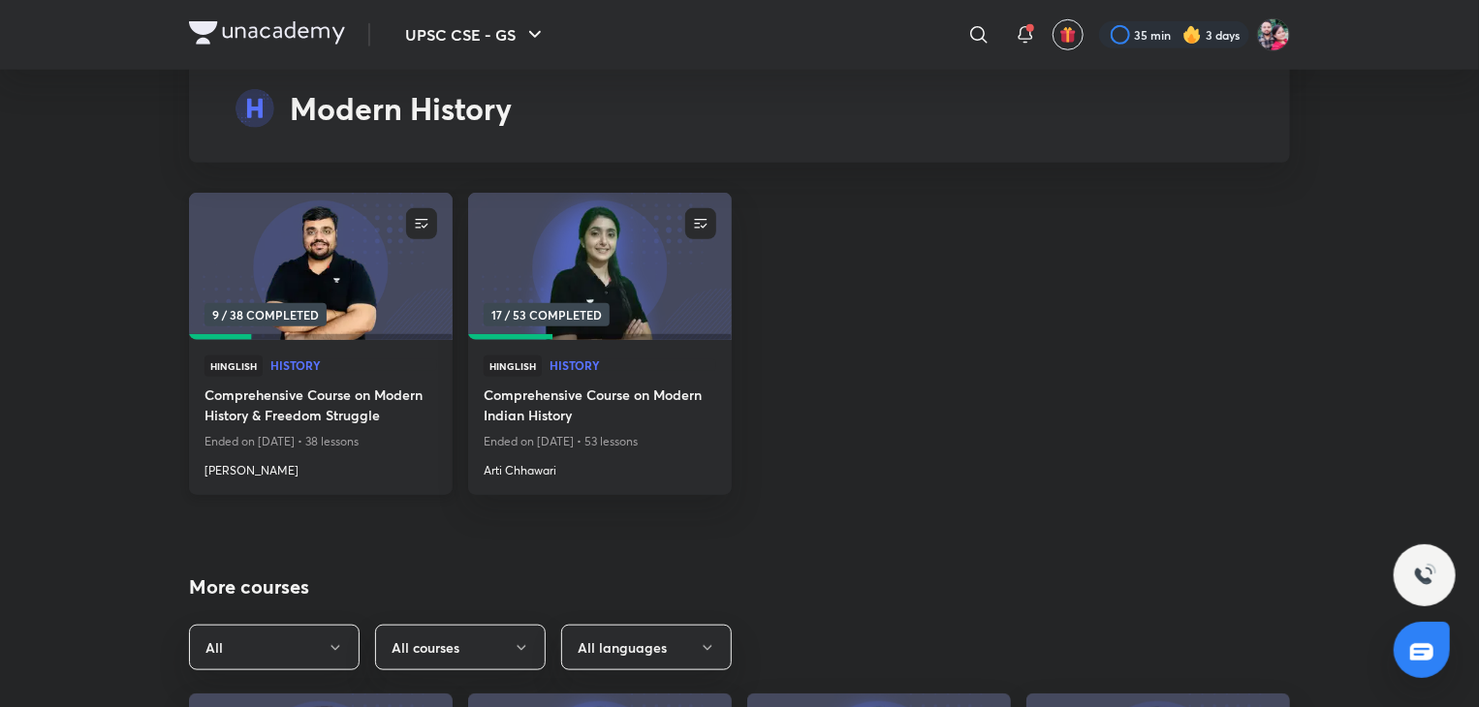
click at [364, 256] on img at bounding box center [320, 266] width 268 height 150
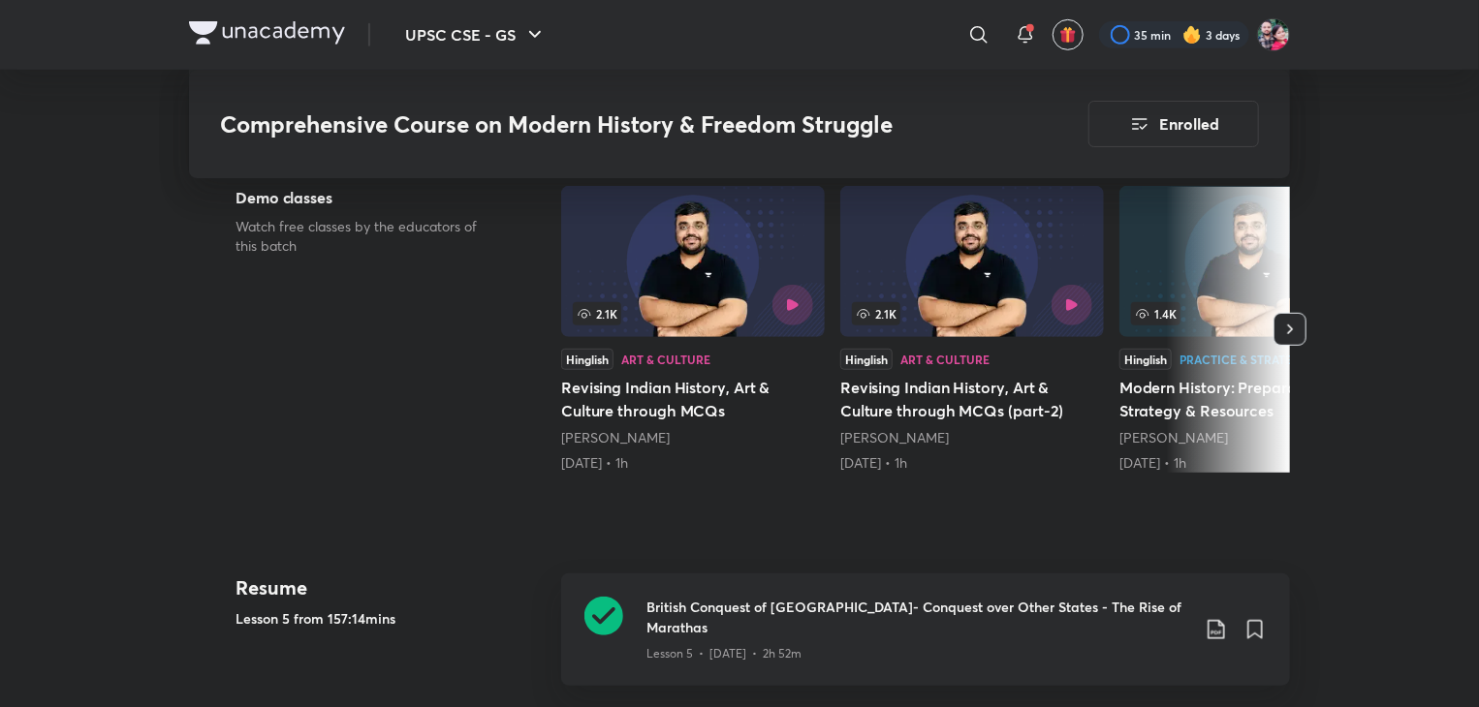
scroll to position [581, 0]
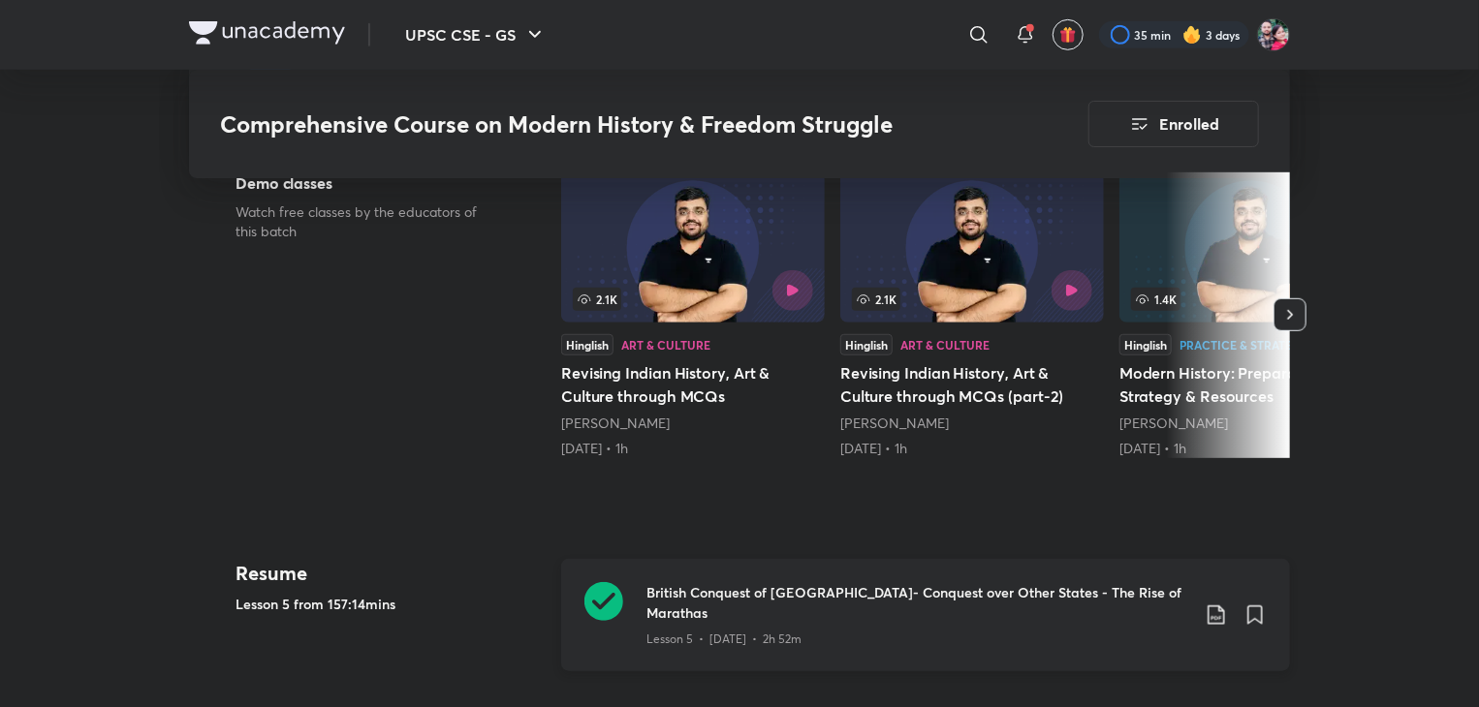
click at [595, 595] on icon at bounding box center [603, 601] width 39 height 39
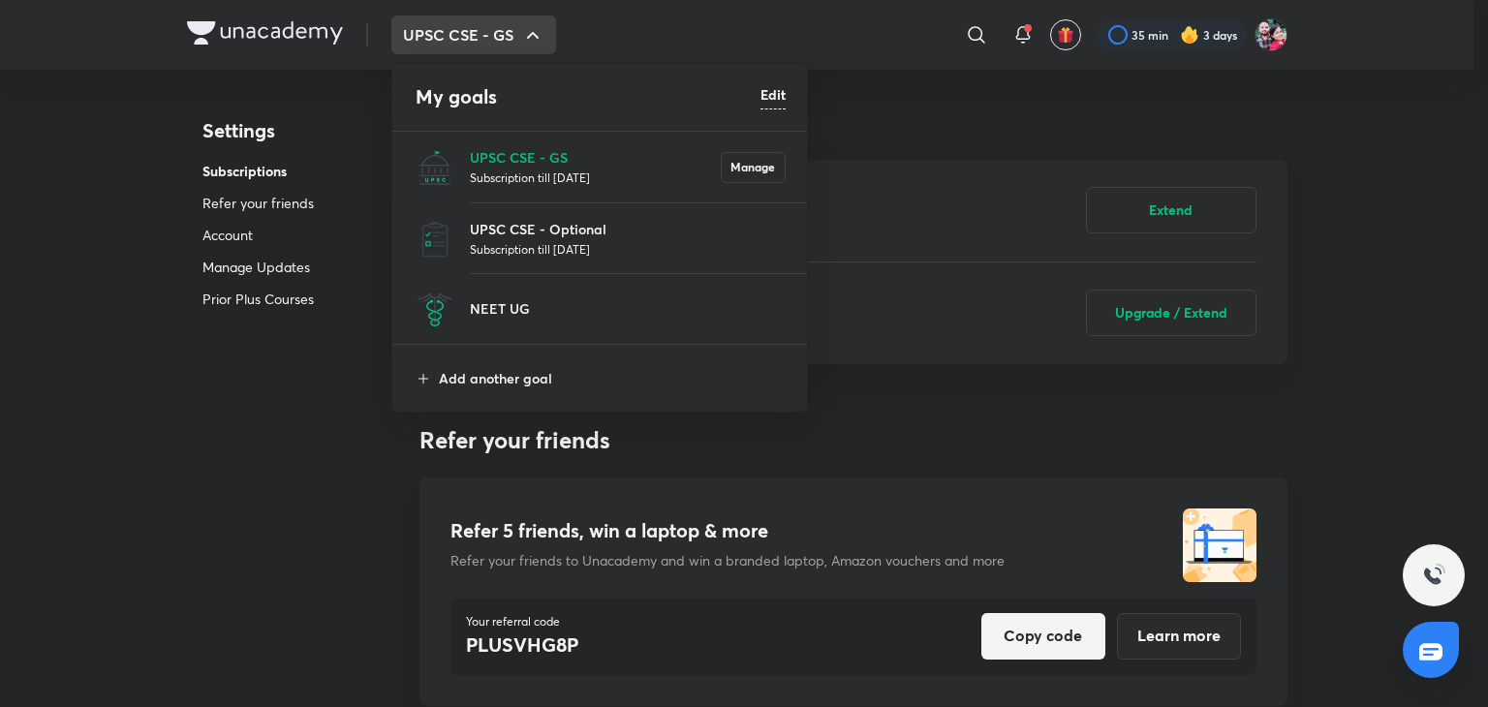
click at [554, 140] on li "UPSC CSE - GS Subscription till [DATE] Manage" at bounding box center [600, 167] width 417 height 71
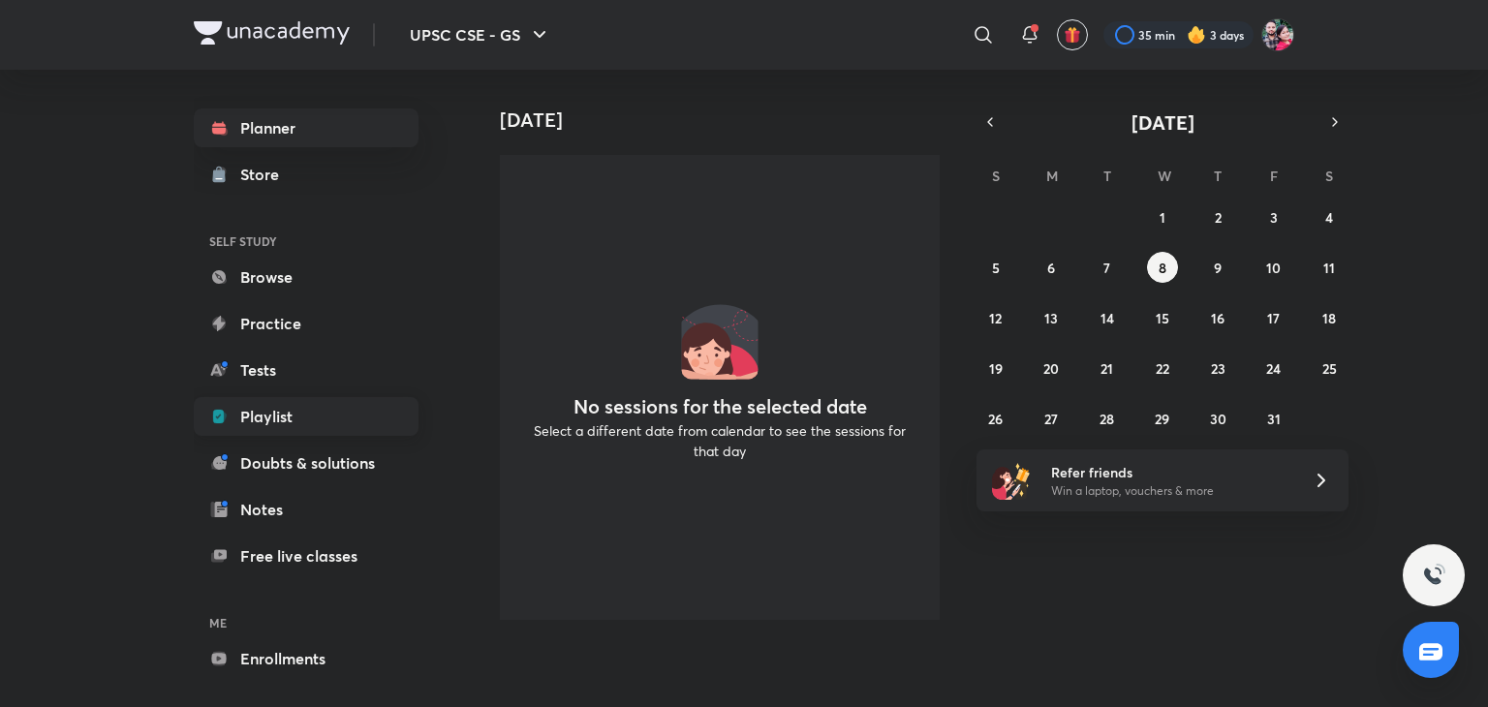
click at [263, 411] on link "Playlist" at bounding box center [306, 416] width 225 height 39
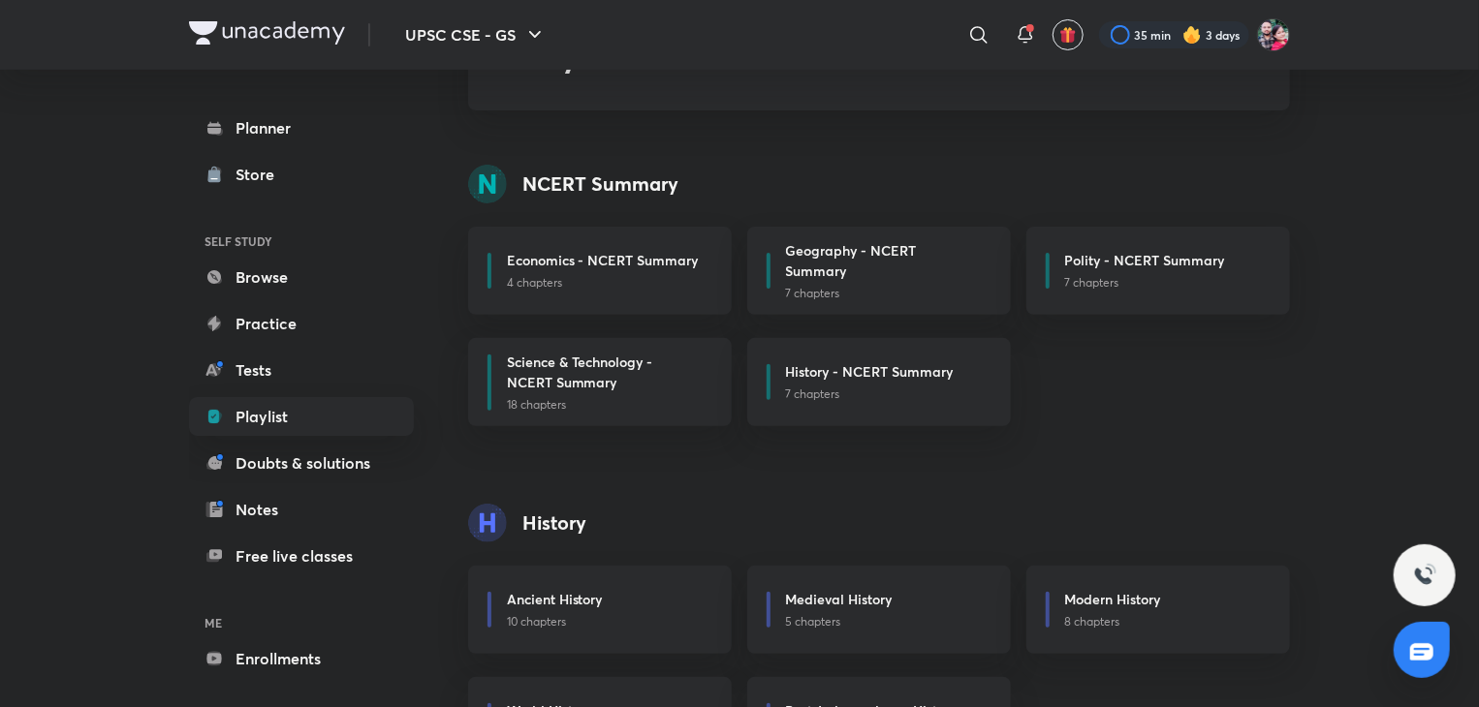
scroll to position [155, 0]
click at [1078, 602] on h6 "Modern History" at bounding box center [1113, 597] width 96 height 20
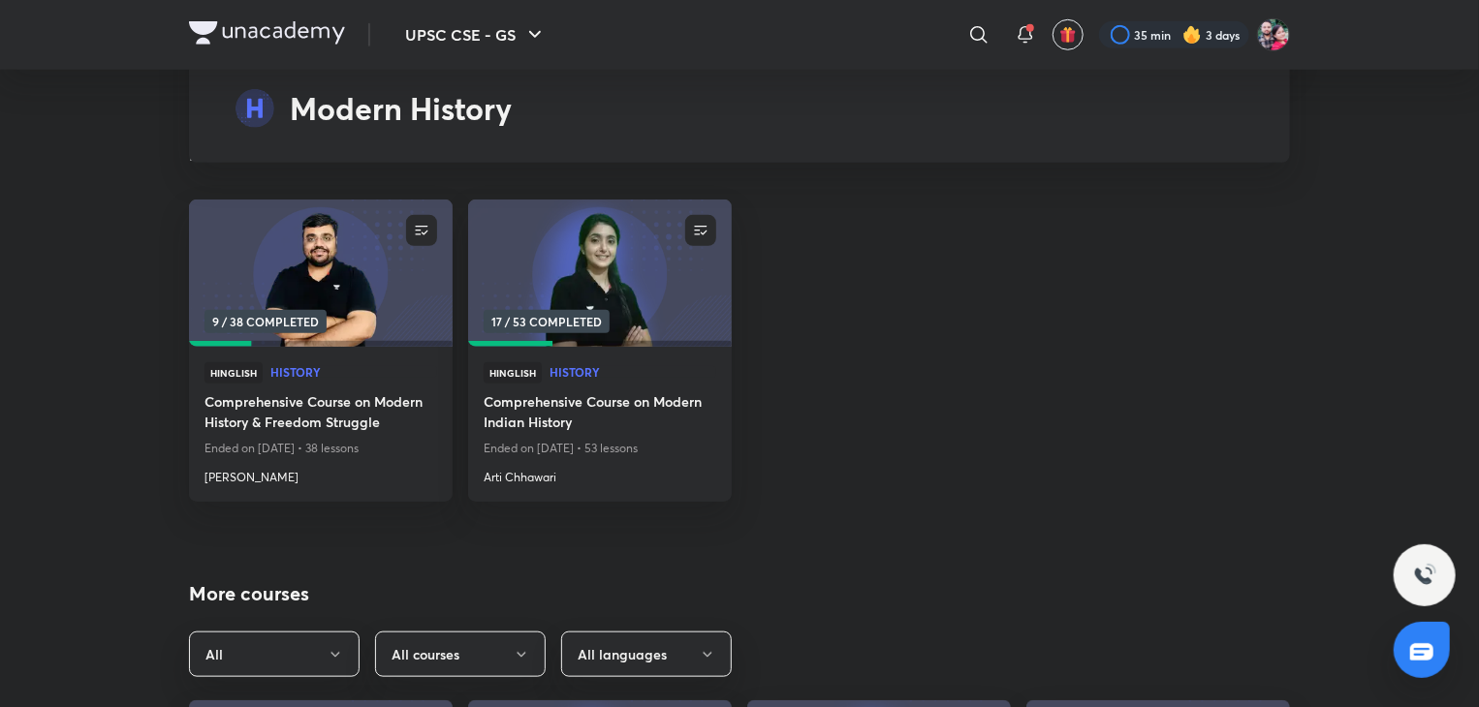
scroll to position [8139, 0]
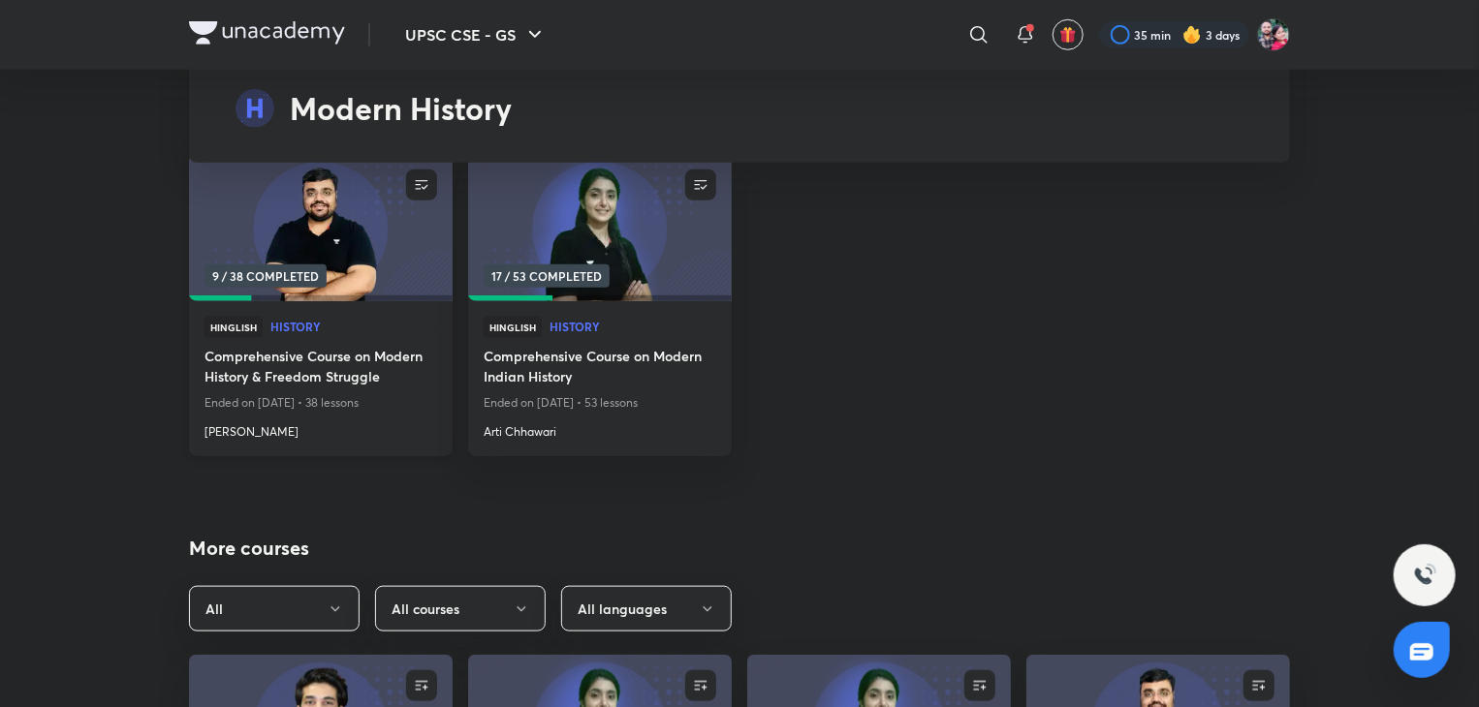
click at [275, 265] on span "9 / 38 COMPLETED" at bounding box center [265, 276] width 122 height 23
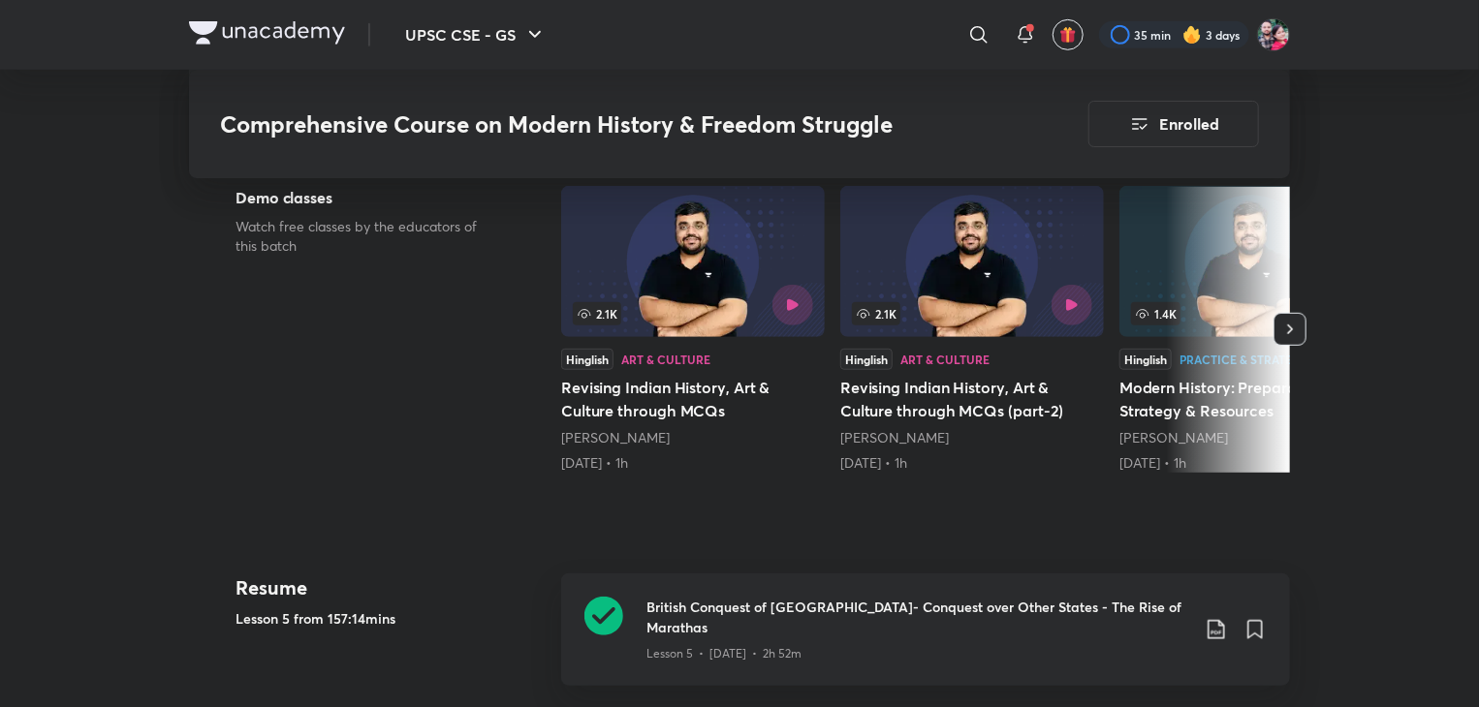
scroll to position [581, 0]
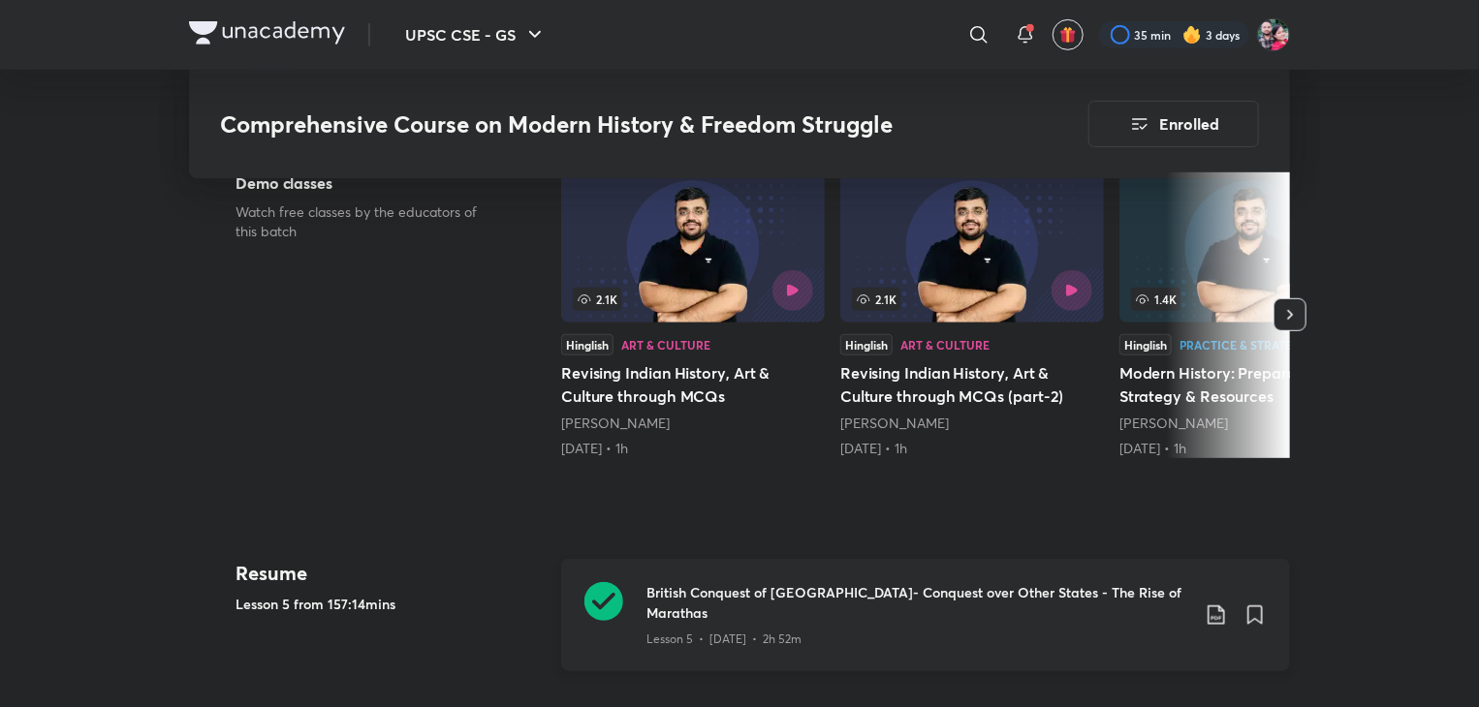
click at [739, 601] on h3 "British Conquest of [GEOGRAPHIC_DATA]- Conquest over Other States - The Rise of…" at bounding box center [917, 602] width 543 height 41
